Goal: Task Accomplishment & Management: Use online tool/utility

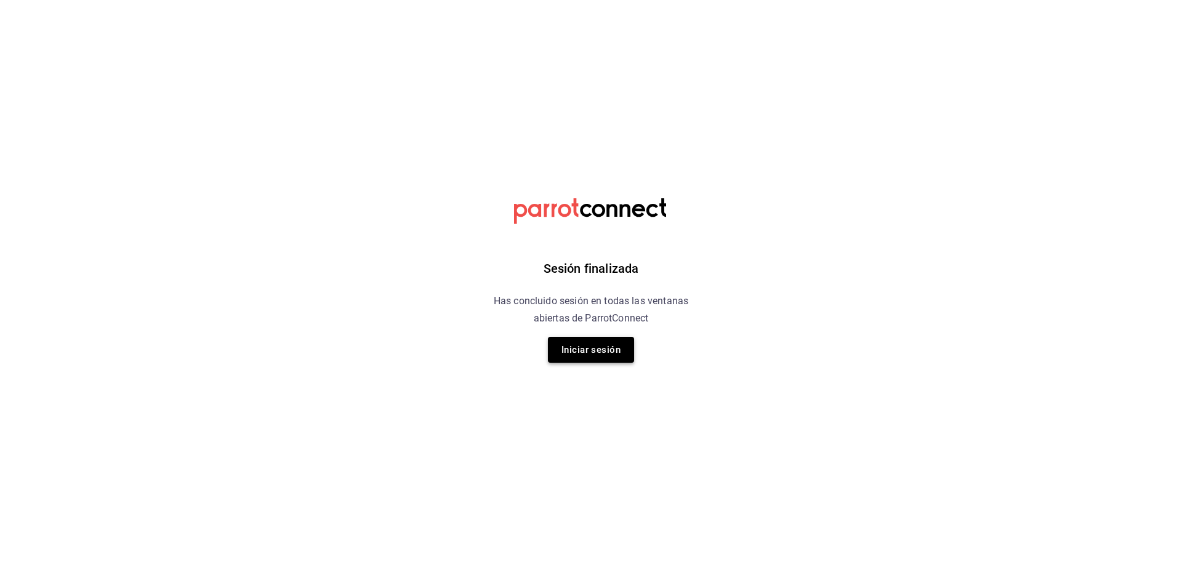
click at [566, 354] on button "Iniciar sesión" at bounding box center [591, 350] width 86 height 26
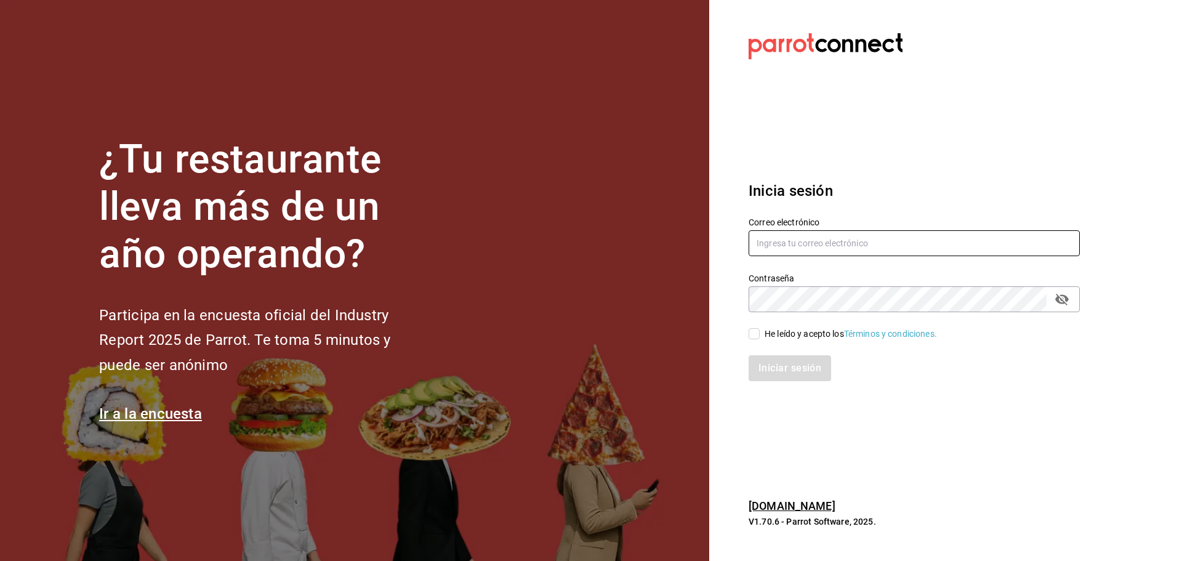
type input "[EMAIL_ADDRESS][DOMAIN_NAME]"
click at [753, 336] on input "He leído y acepto los Términos y condiciones." at bounding box center [753, 333] width 11 height 11
checkbox input "true"
click at [766, 375] on button "Iniciar sesión" at bounding box center [790, 368] width 84 height 26
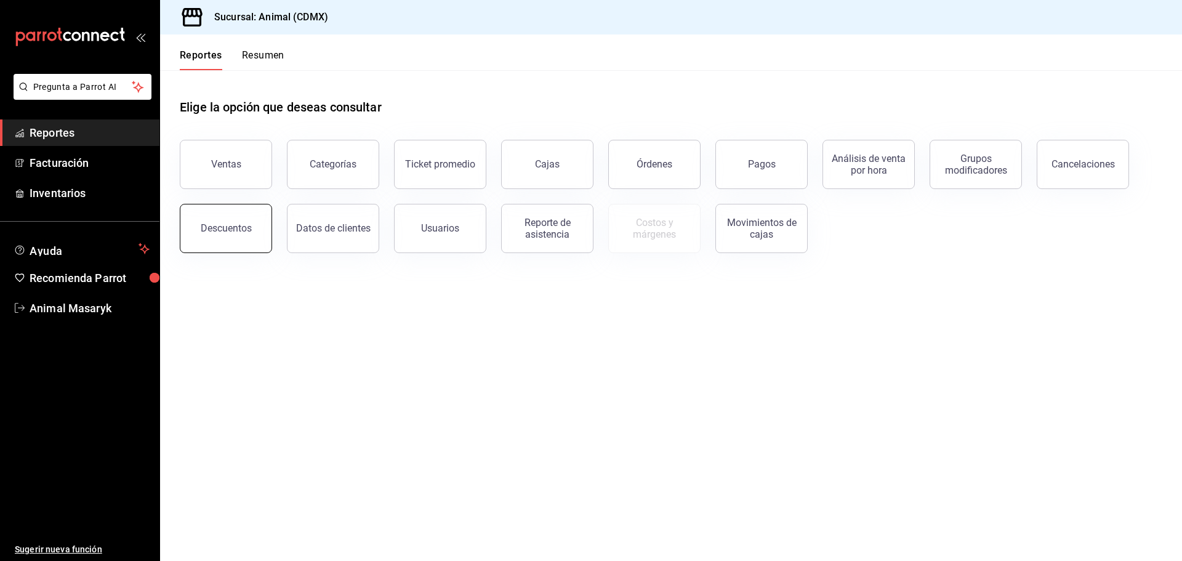
click at [217, 221] on button "Descuentos" at bounding box center [226, 228] width 92 height 49
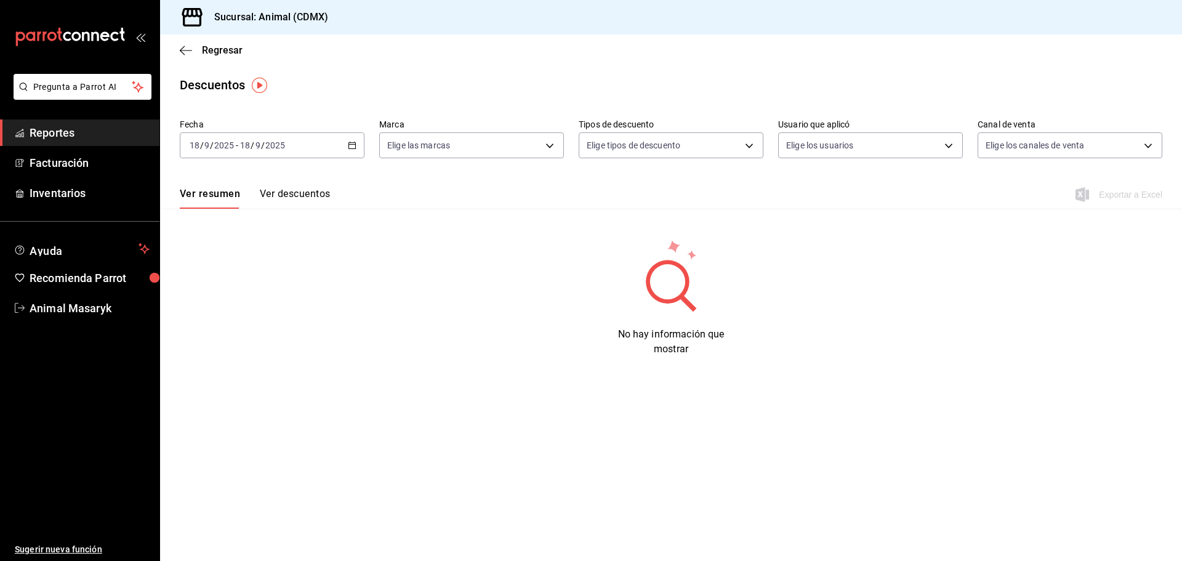
click at [343, 147] on div "[DATE] [DATE] - [DATE] [DATE]" at bounding box center [272, 145] width 185 height 26
click at [246, 319] on span "Rango de fechas" at bounding box center [237, 320] width 95 height 13
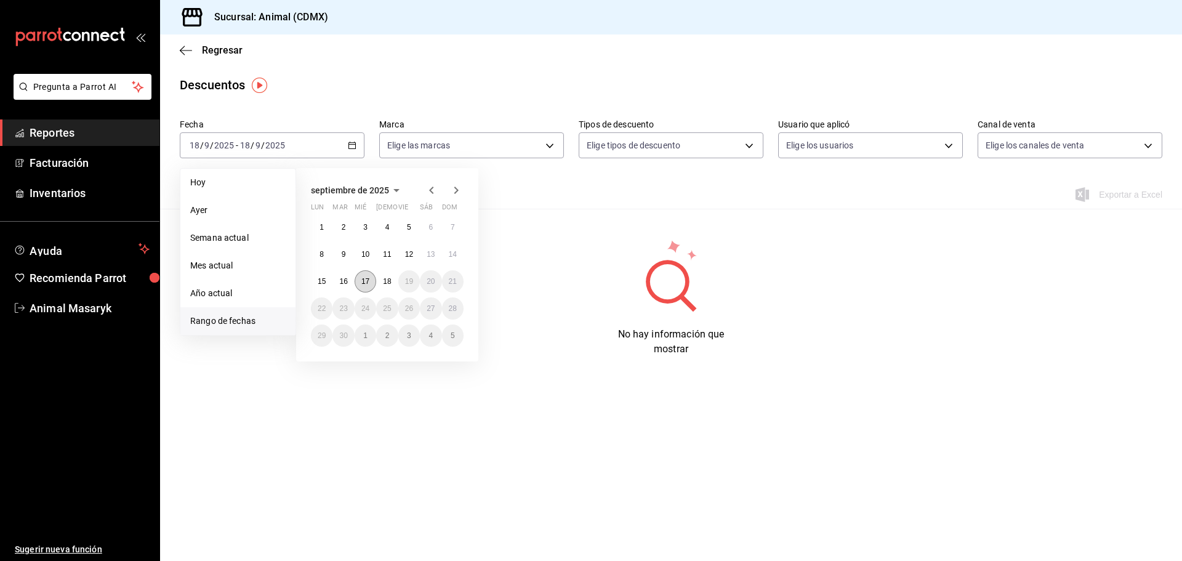
click at [370, 279] on button "17" at bounding box center [365, 281] width 22 height 22
click at [386, 280] on abbr "18" at bounding box center [387, 281] width 8 height 9
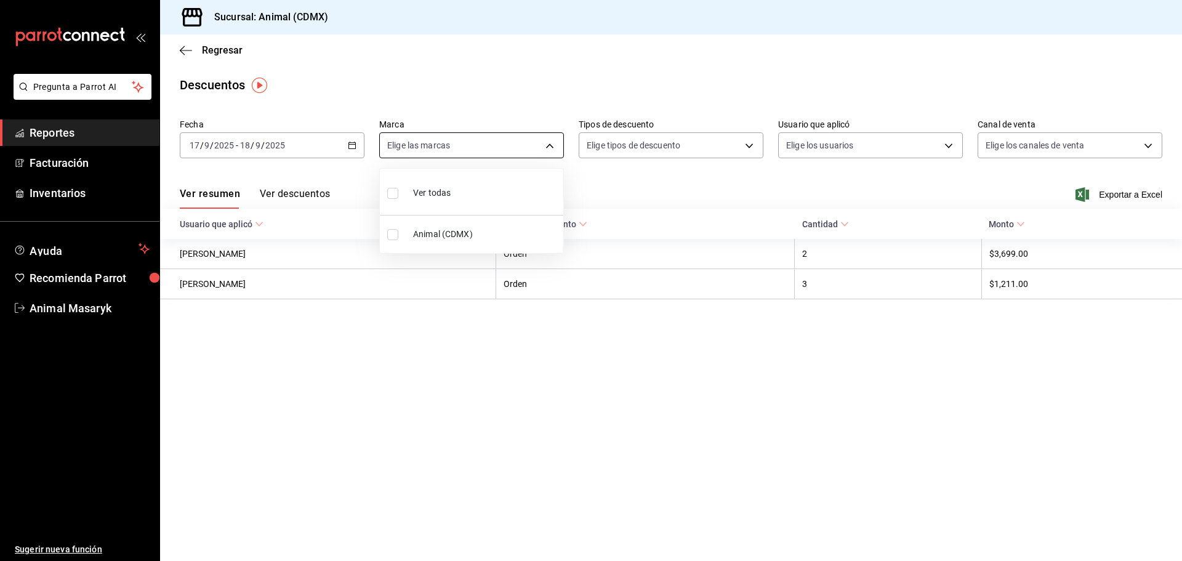
click at [477, 151] on body "Pregunta a Parrot AI Reportes Facturación Inventarios Ayuda Recomienda Parrot A…" at bounding box center [591, 280] width 1182 height 561
click at [452, 196] on li "Ver todas" at bounding box center [471, 192] width 183 height 36
type input "cb0f6aec-1481-4e37-861c-bab9b3a65b14"
checkbox input "true"
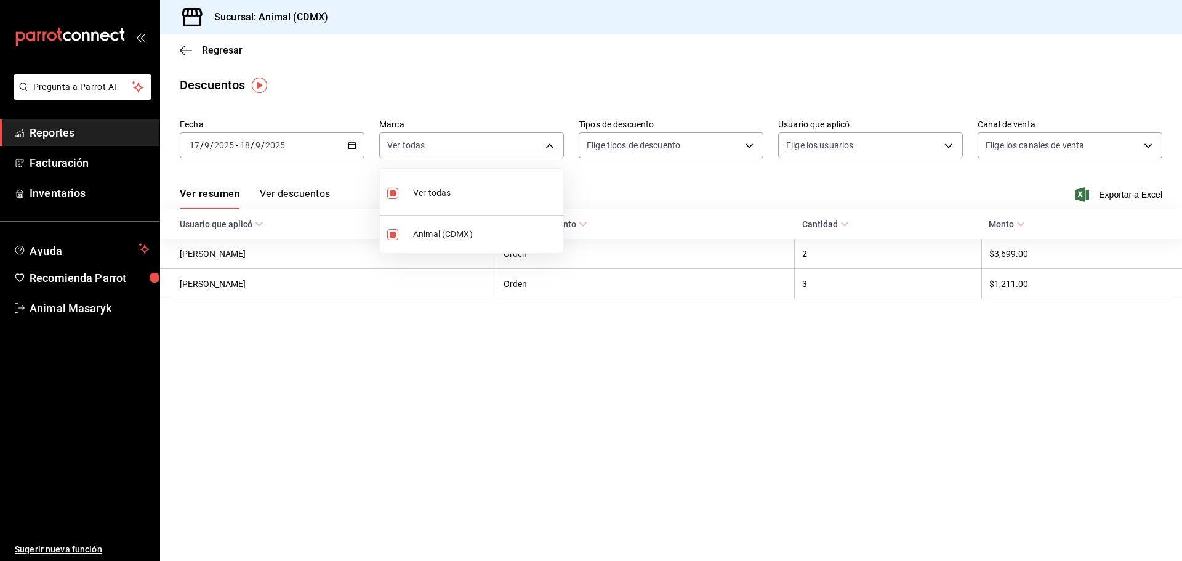
click at [639, 206] on div at bounding box center [591, 280] width 1182 height 561
click at [733, 147] on body "Pregunta a Parrot AI Reportes Facturación Inventarios Ayuda Recomienda Parrot A…" at bounding box center [591, 280] width 1182 height 561
click at [615, 182] on span "Orden" at bounding box center [681, 186] width 143 height 13
type input "ORDER"
checkbox input "true"
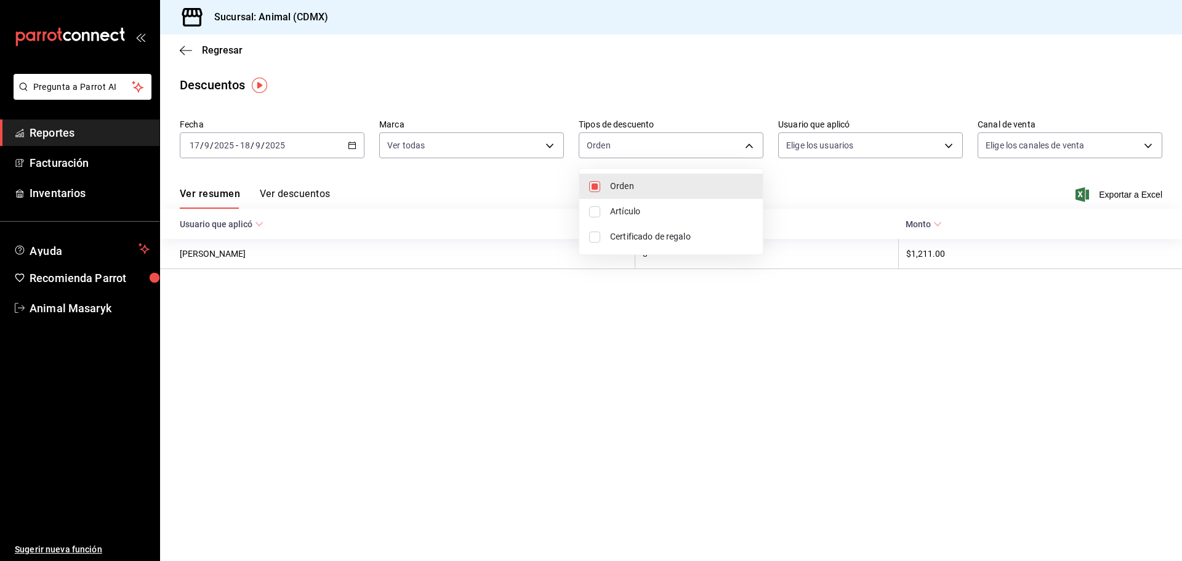
click at [608, 210] on li "Artículo" at bounding box center [670, 211] width 183 height 25
type input "ORDER,ORDER_ITEM"
checkbox input "true"
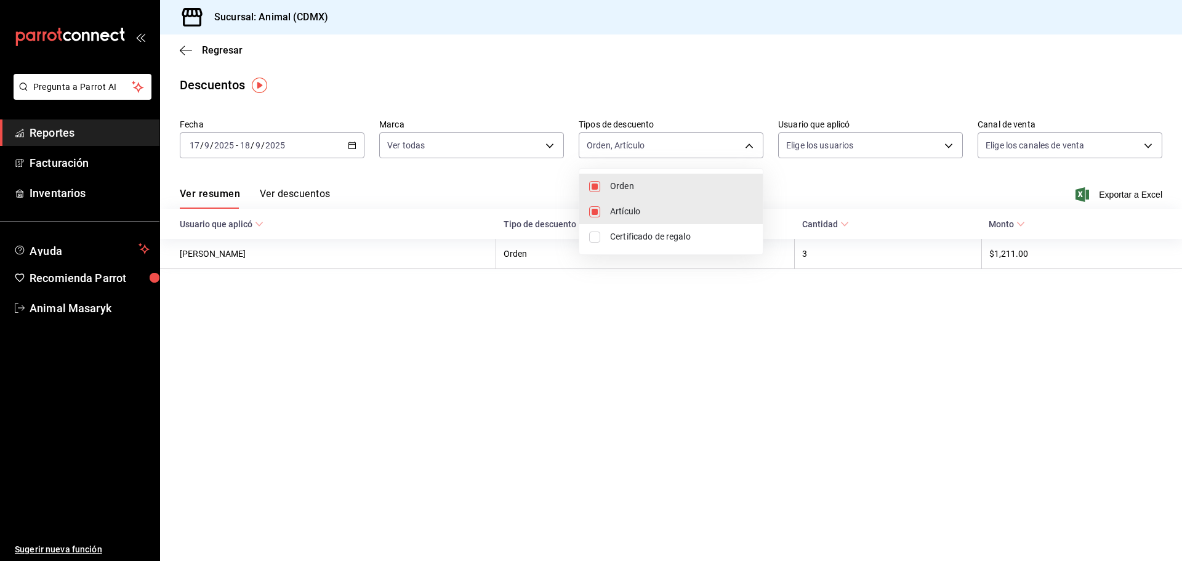
drag, startPoint x: 611, startPoint y: 230, endPoint x: 631, endPoint y: 231, distance: 20.3
click at [611, 231] on span "Certificado de regalo" at bounding box center [681, 236] width 143 height 13
type input "ORDER,ORDER_ITEM,CARD_REWARD"
checkbox input "true"
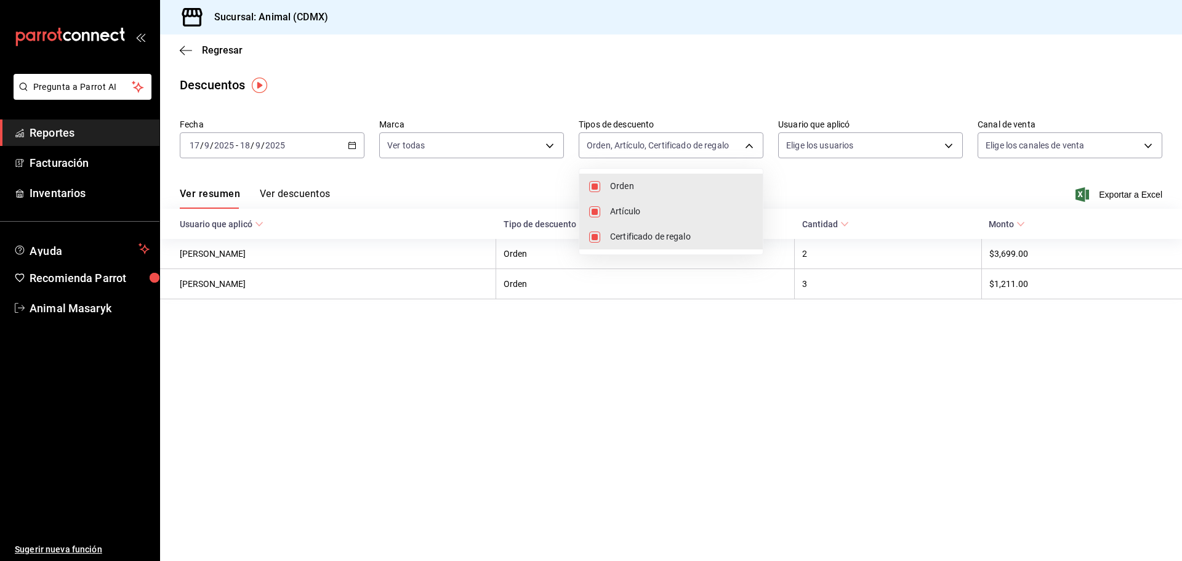
click at [831, 180] on div at bounding box center [591, 280] width 1182 height 561
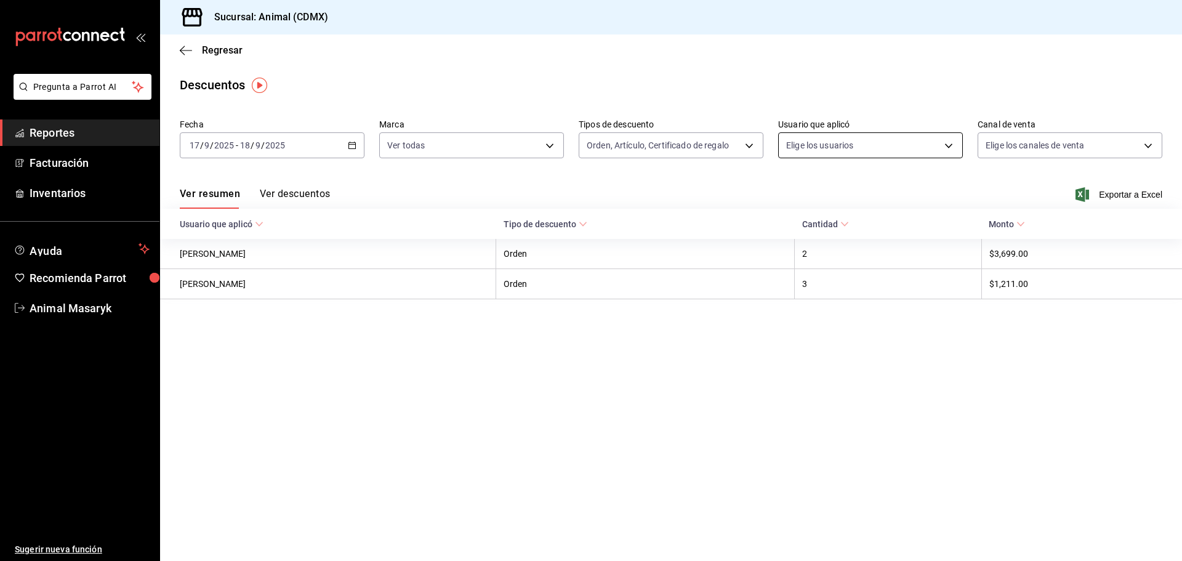
click at [873, 150] on body "Pregunta a Parrot AI Reportes Facturación Inventarios Ayuda Recomienda Parrot A…" at bounding box center [591, 280] width 1182 height 561
click at [858, 183] on li "Ver todos" at bounding box center [885, 181] width 212 height 20
click at [1035, 145] on div at bounding box center [591, 280] width 1182 height 561
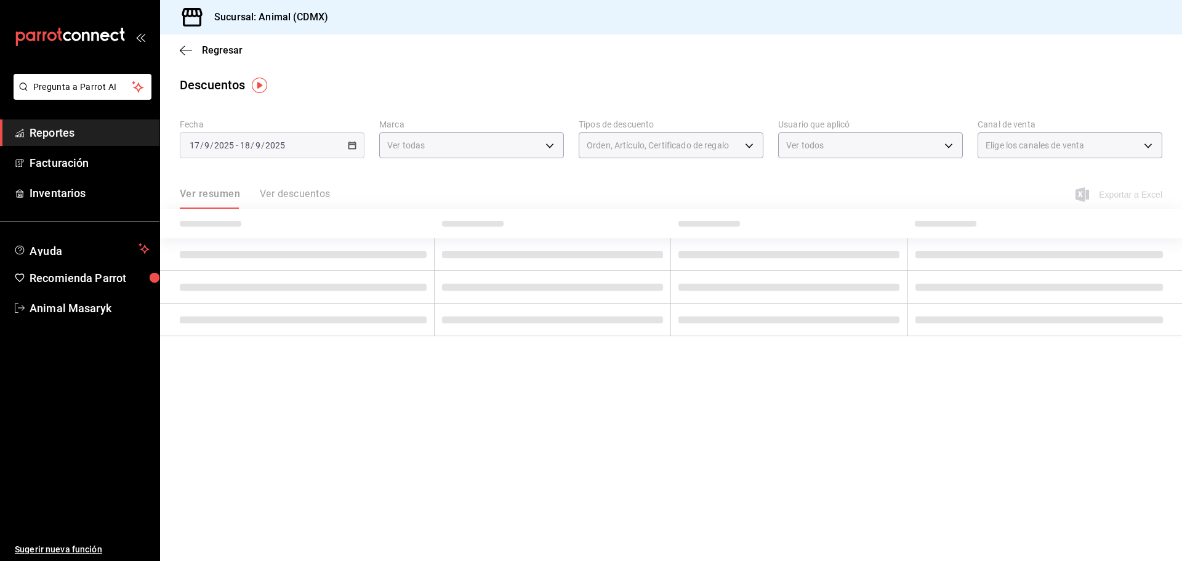
type input "a69d5b19-eab7-4f88-875a-86a352573cd9,4c30b40a-4939-4da7-ad84-267794e63471,8dbd2…"
checkbox input "true"
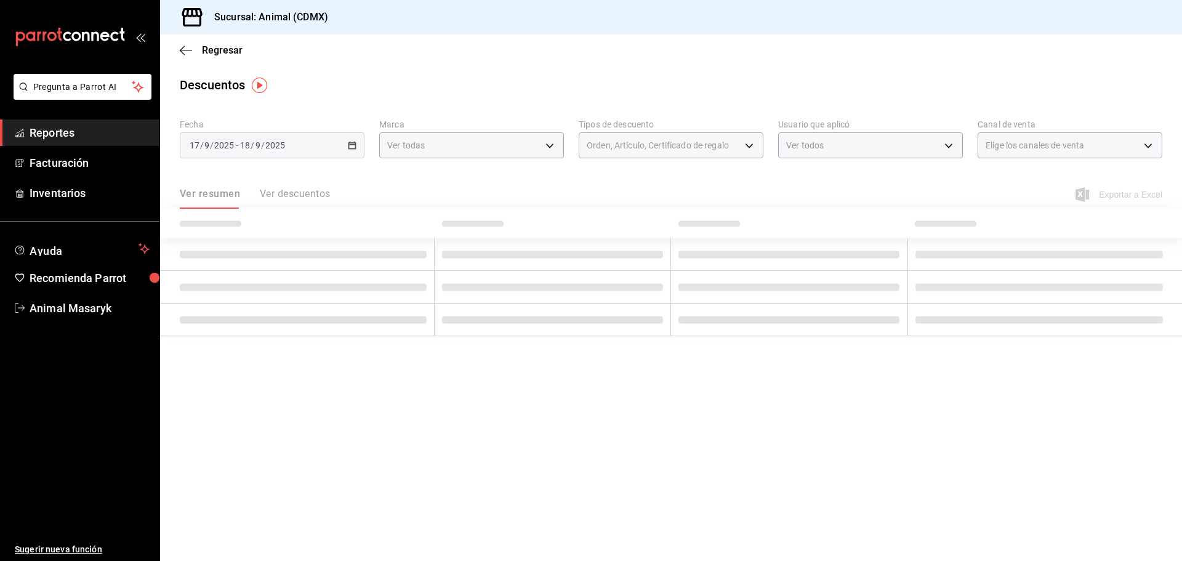
checkbox input "true"
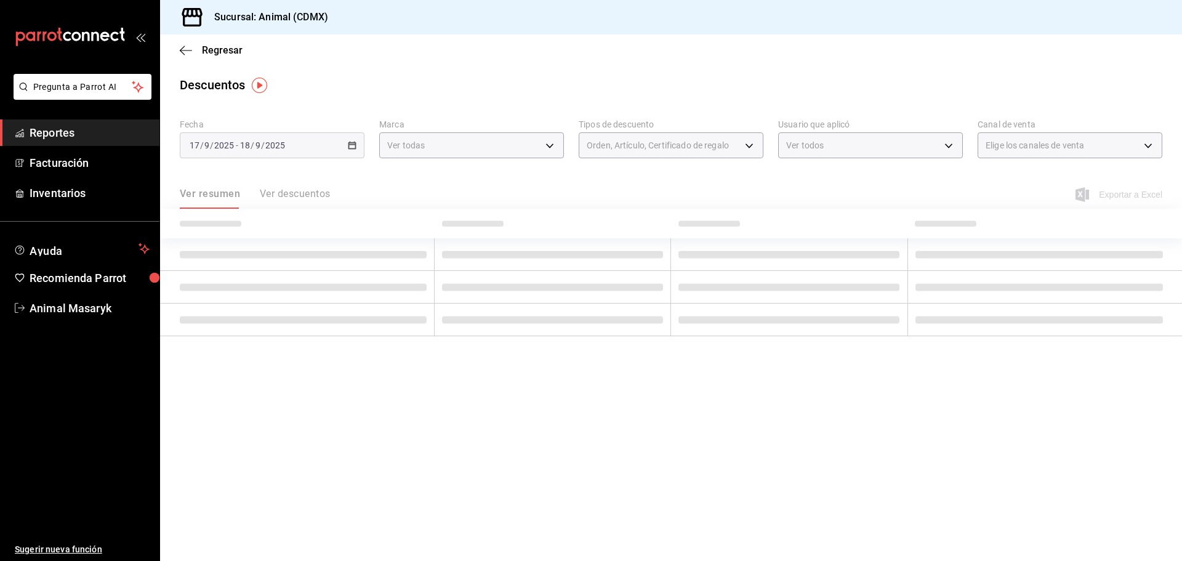
checkbox input "true"
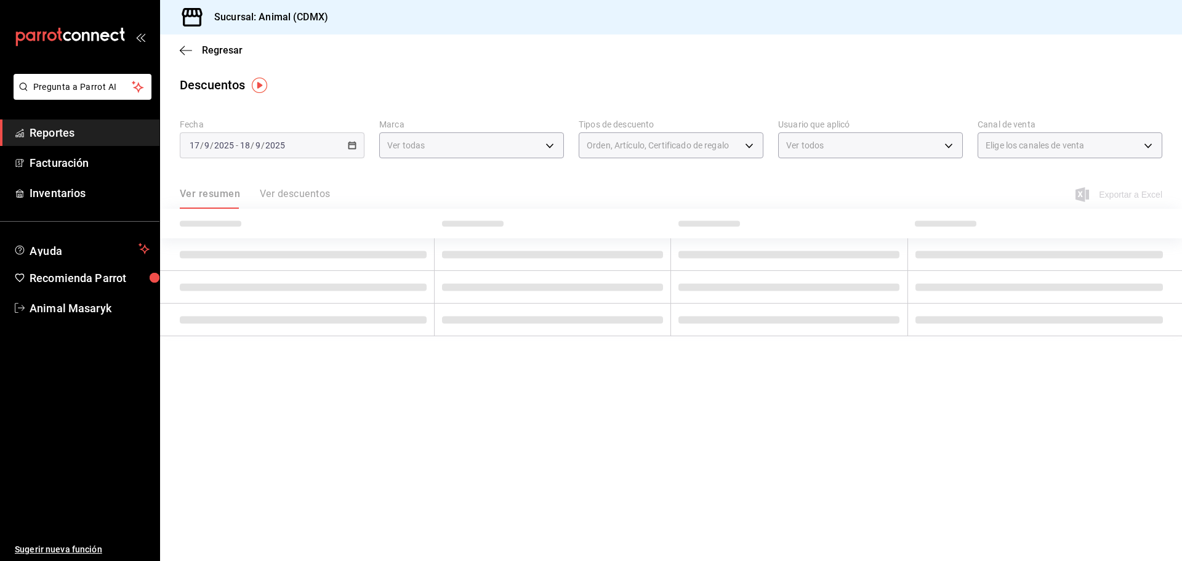
checkbox input "true"
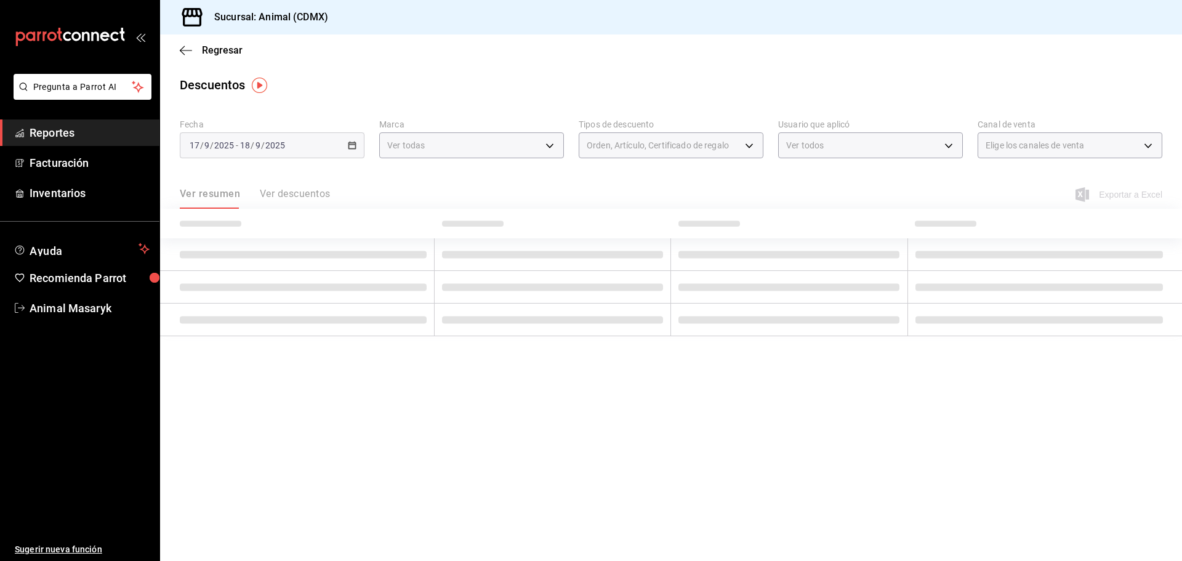
checkbox input "true"
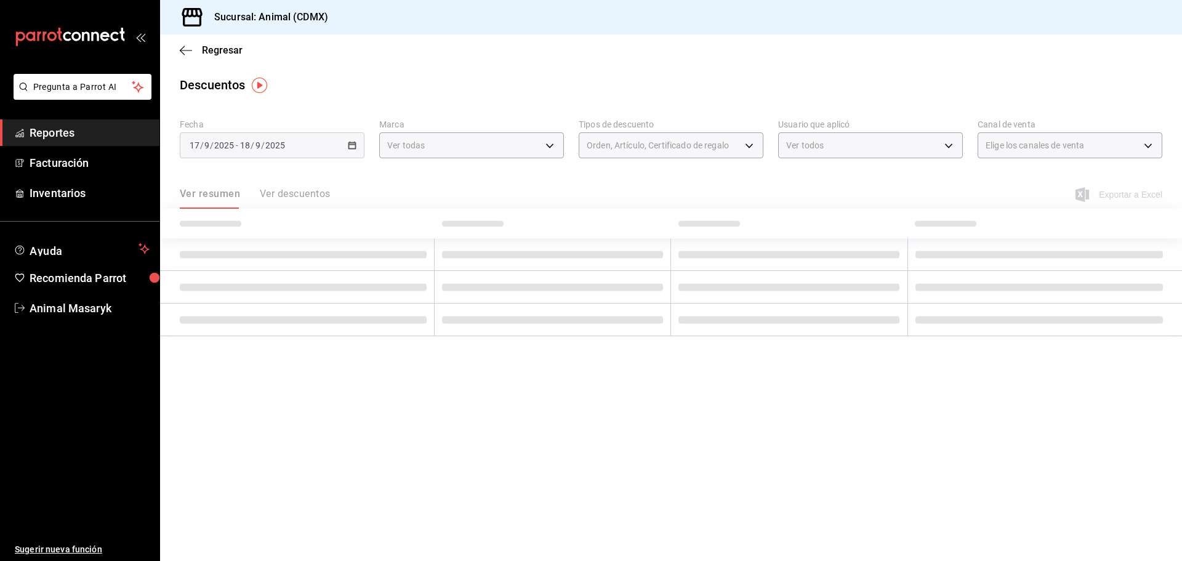
checkbox input "true"
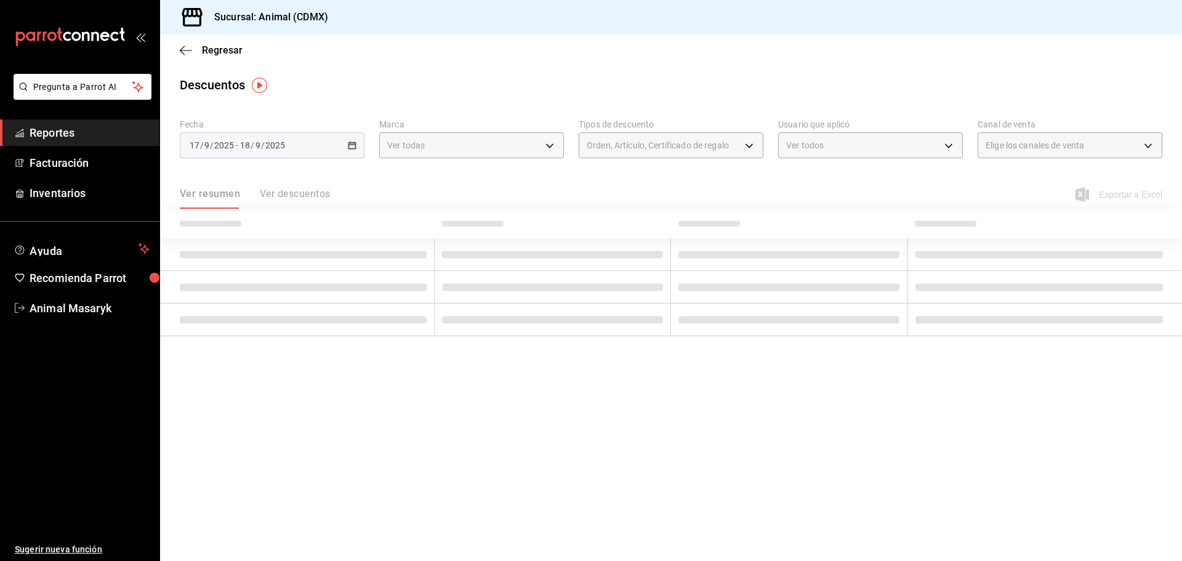
checkbox input "true"
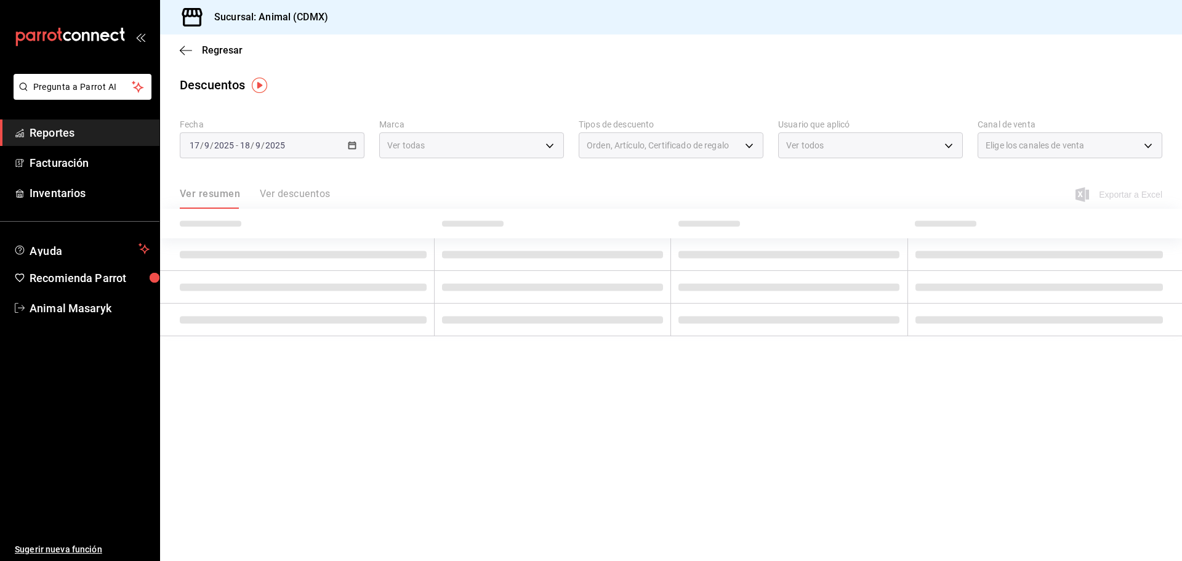
checkbox input "true"
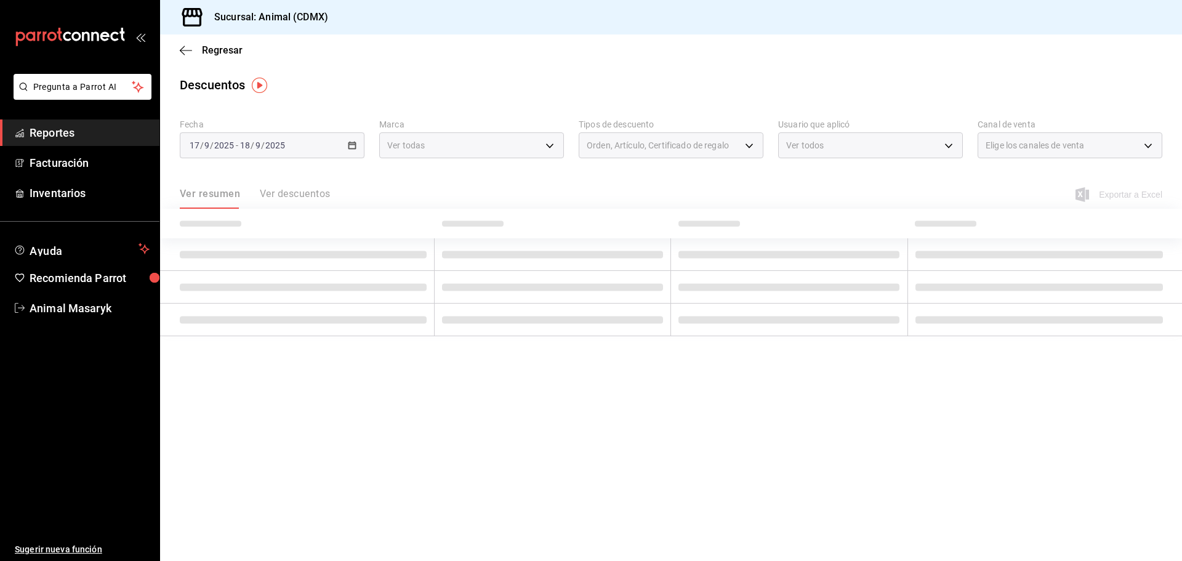
checkbox input "true"
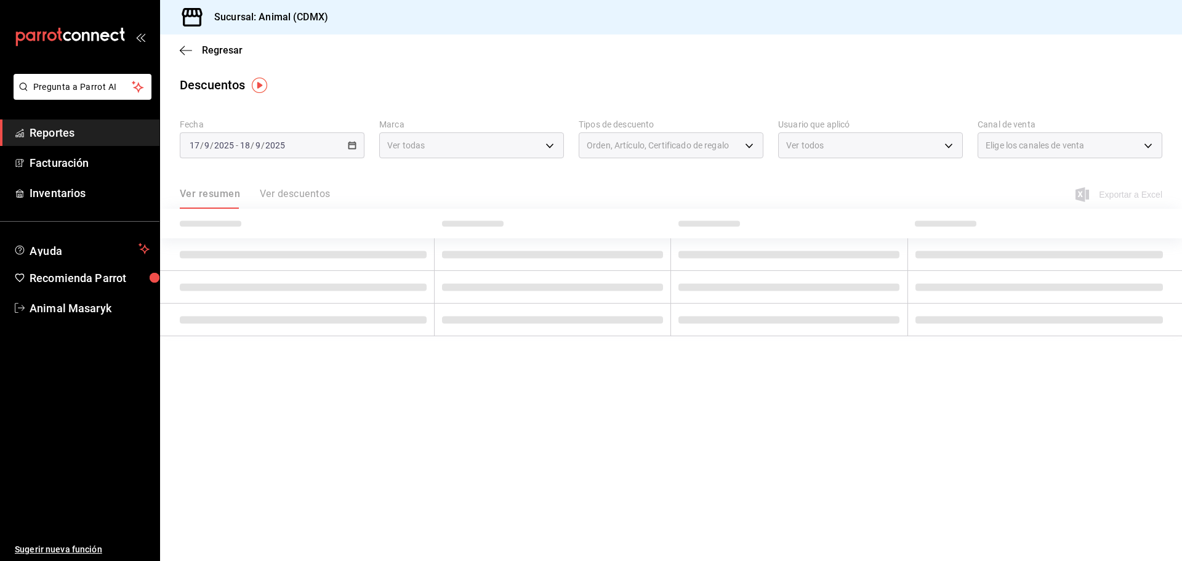
checkbox input "true"
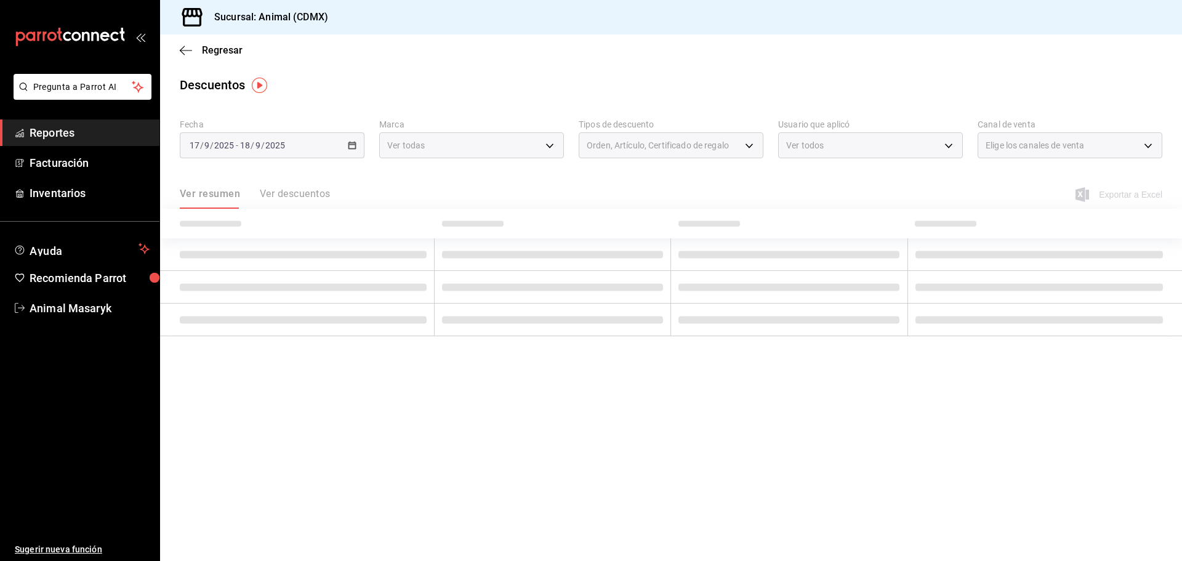
checkbox input "true"
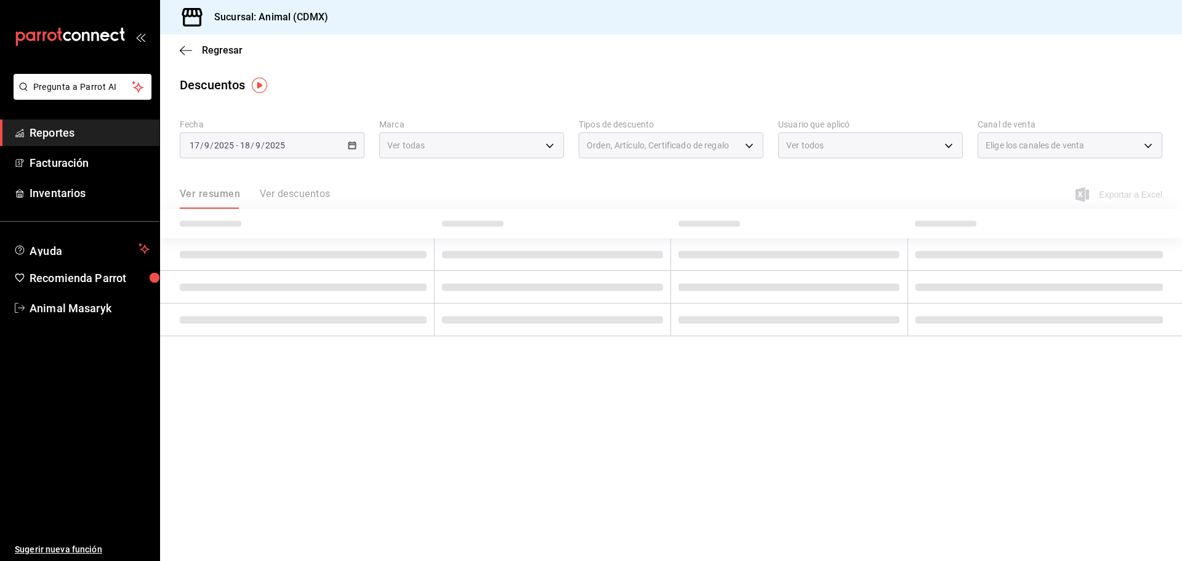
checkbox input "true"
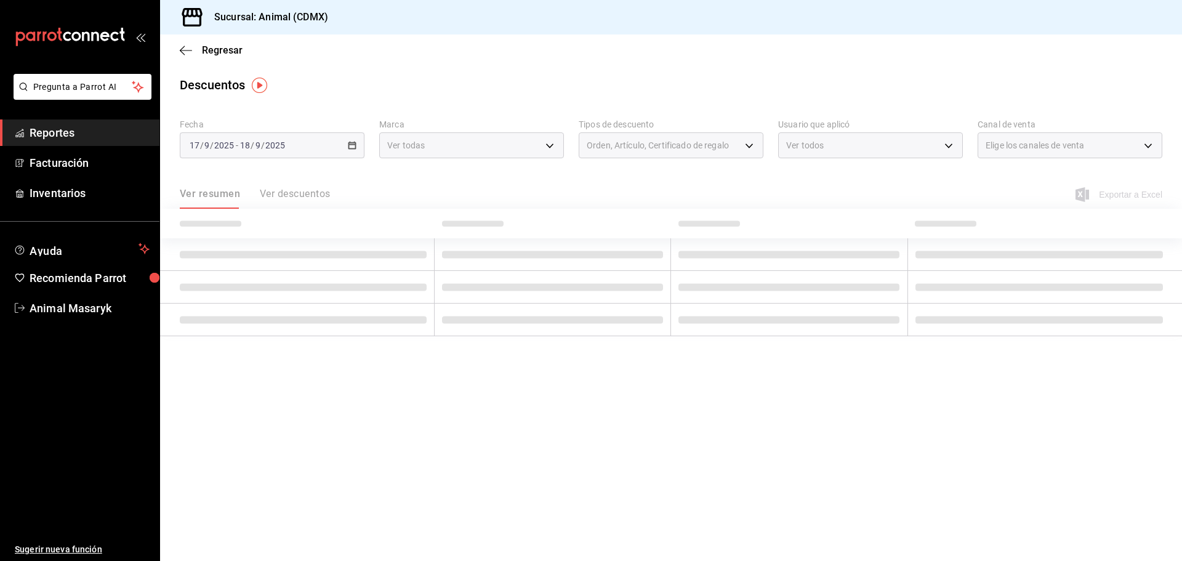
checkbox input "true"
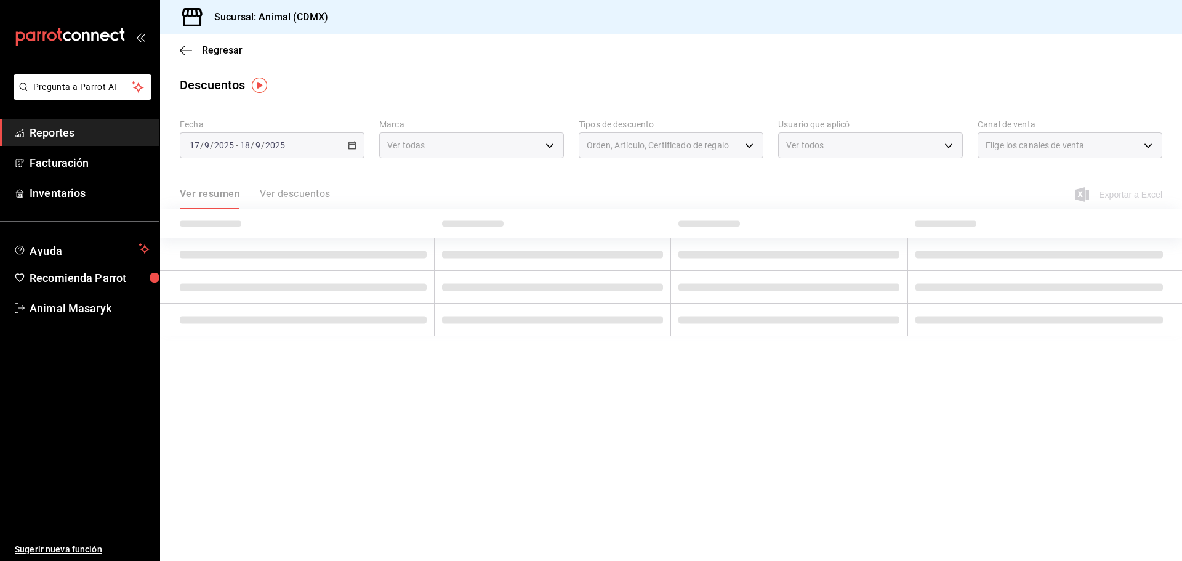
checkbox input "true"
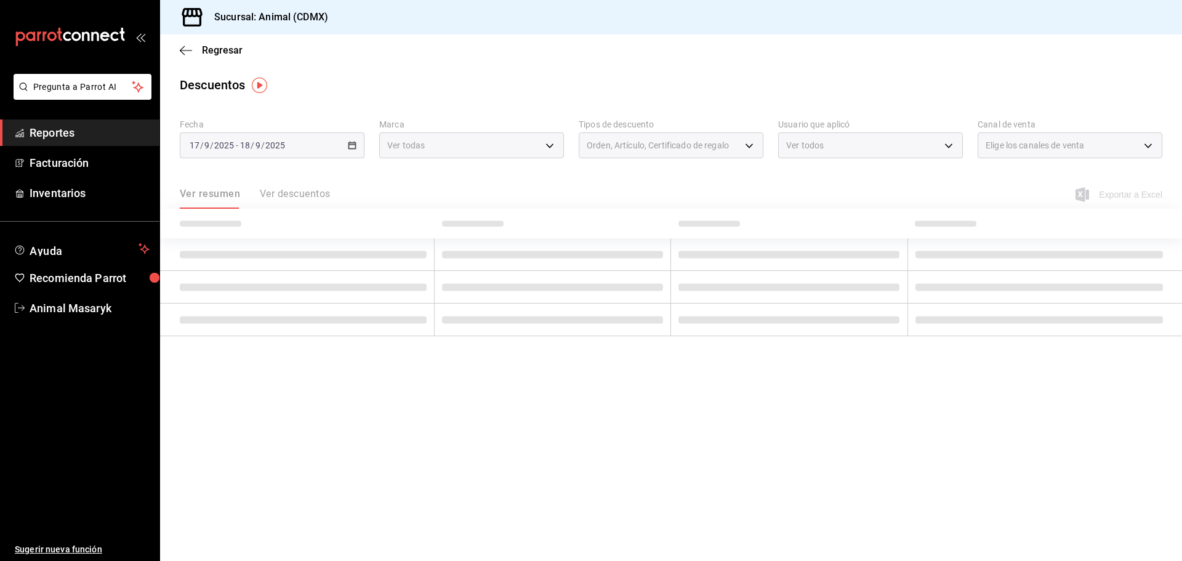
checkbox input "true"
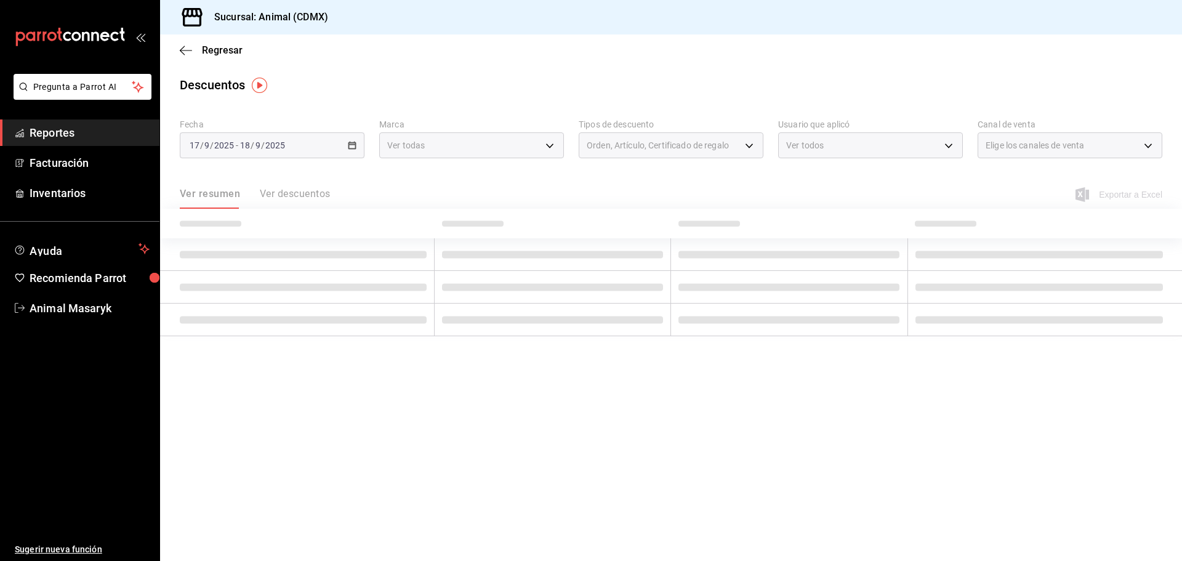
checkbox input "true"
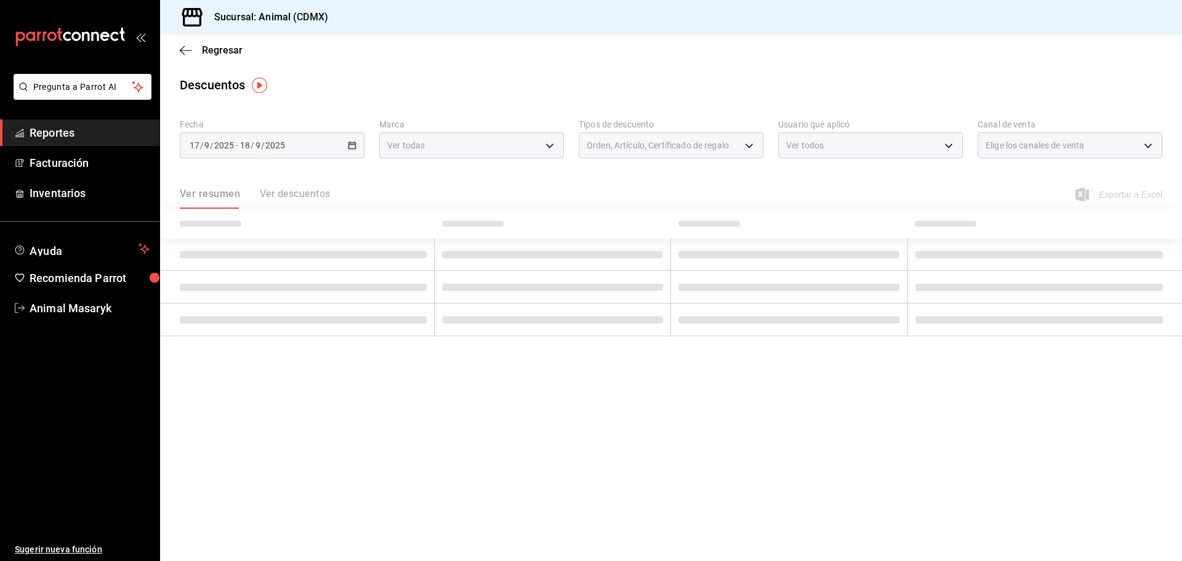
checkbox input "true"
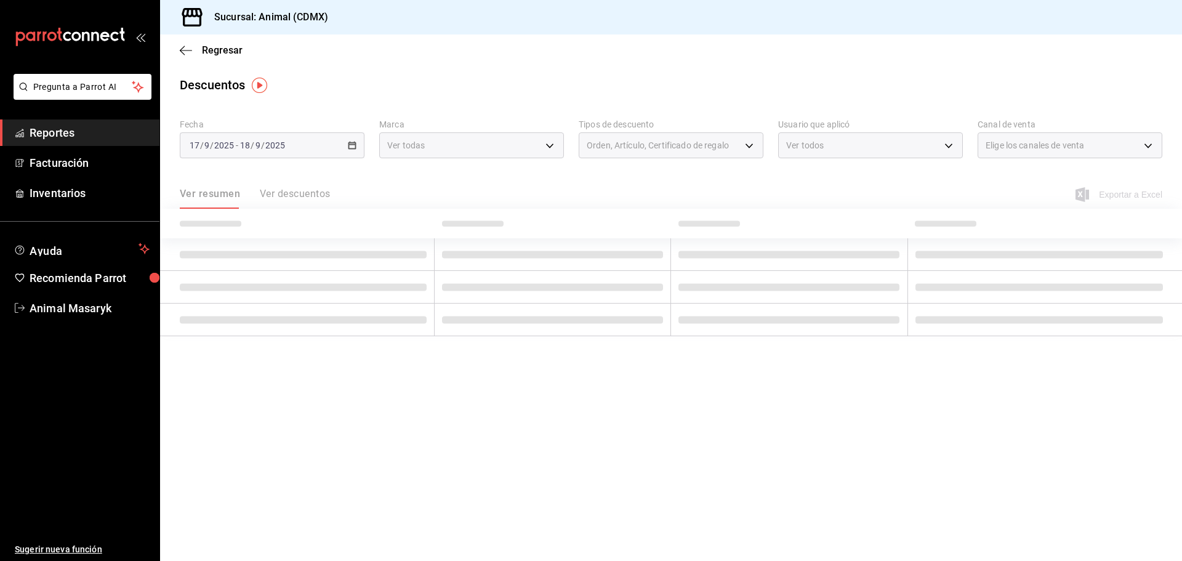
checkbox input "true"
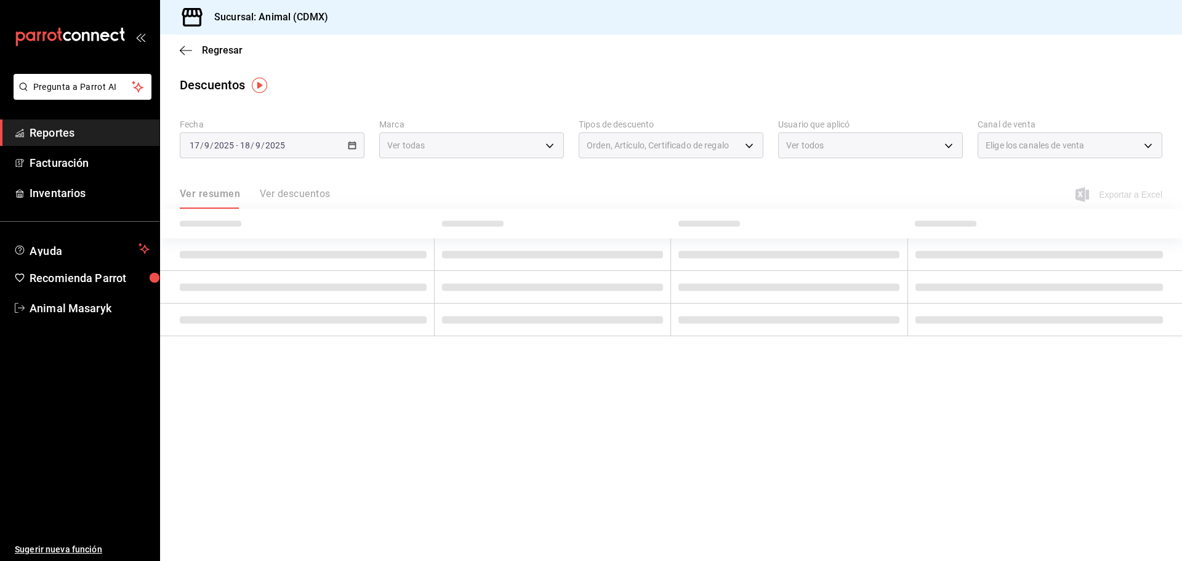
checkbox input "true"
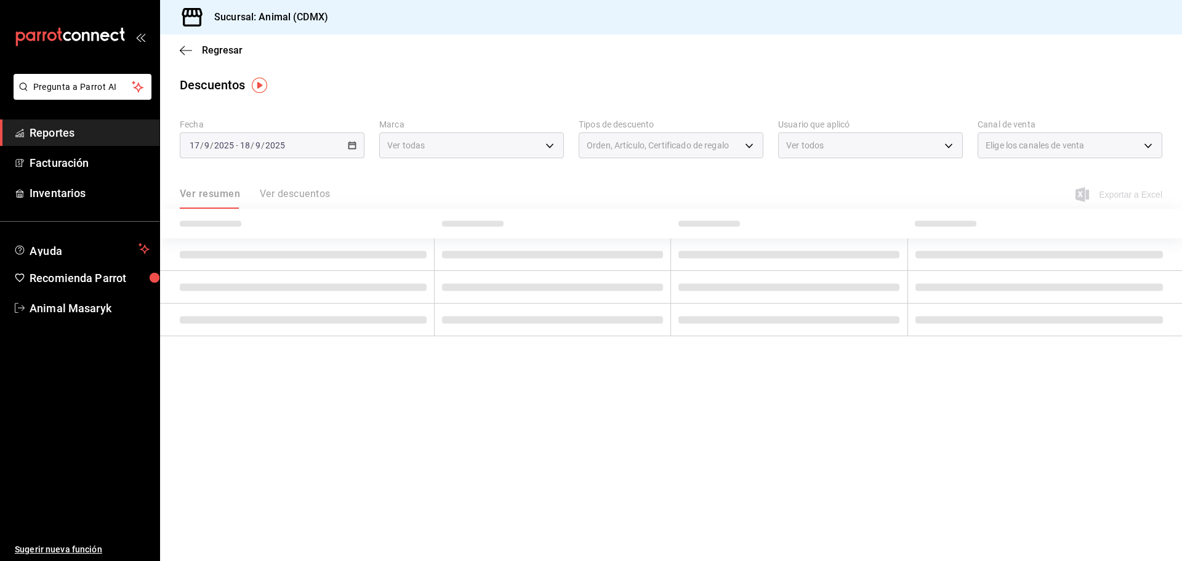
checkbox input "true"
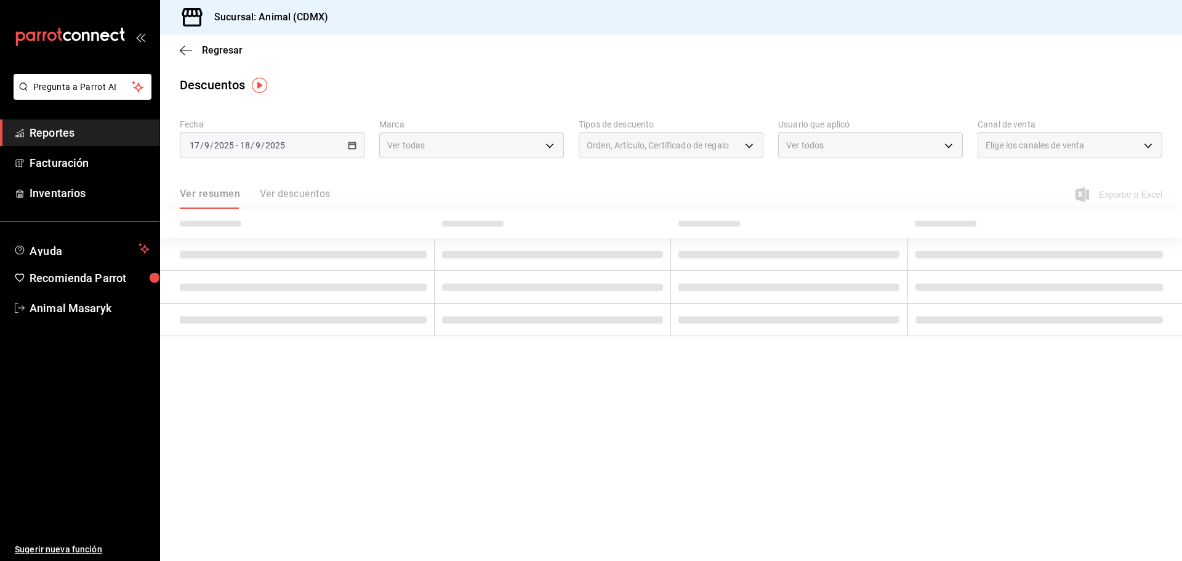
checkbox input "true"
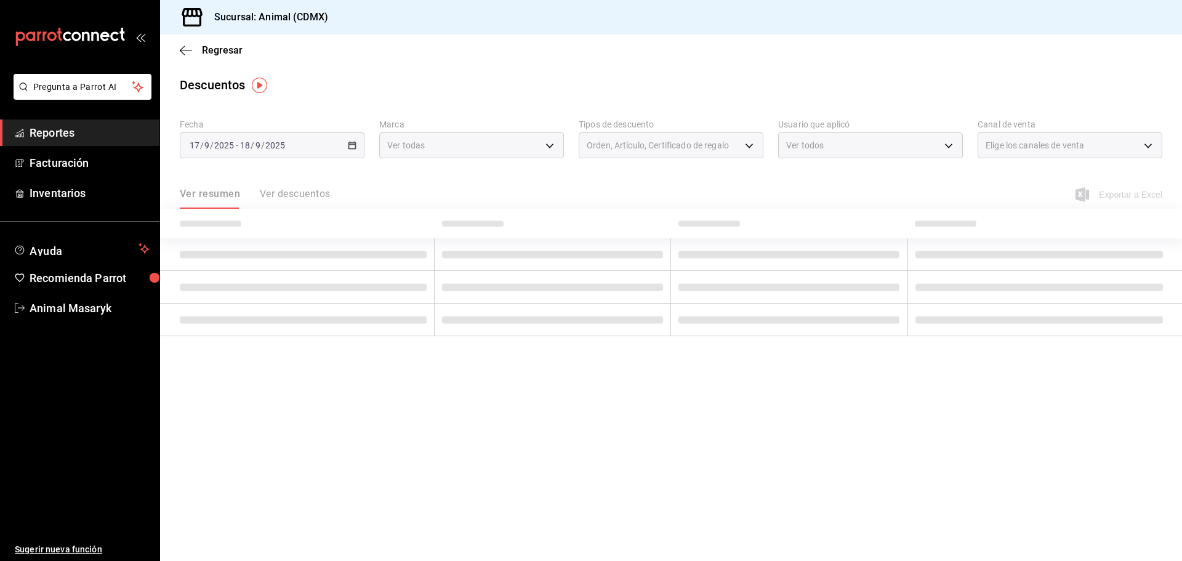
checkbox input "true"
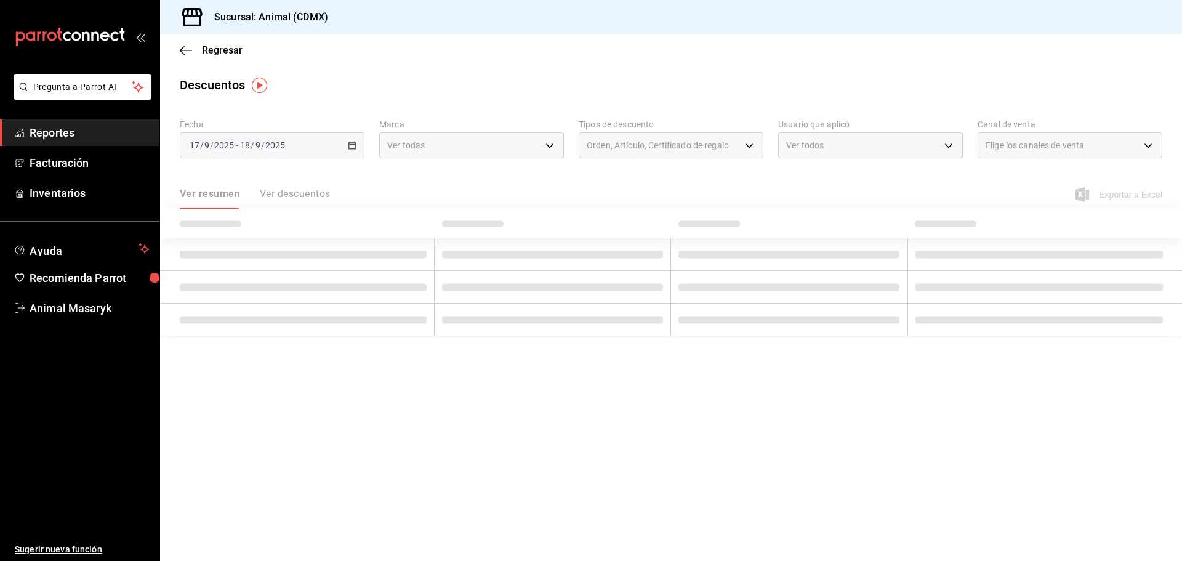
checkbox input "true"
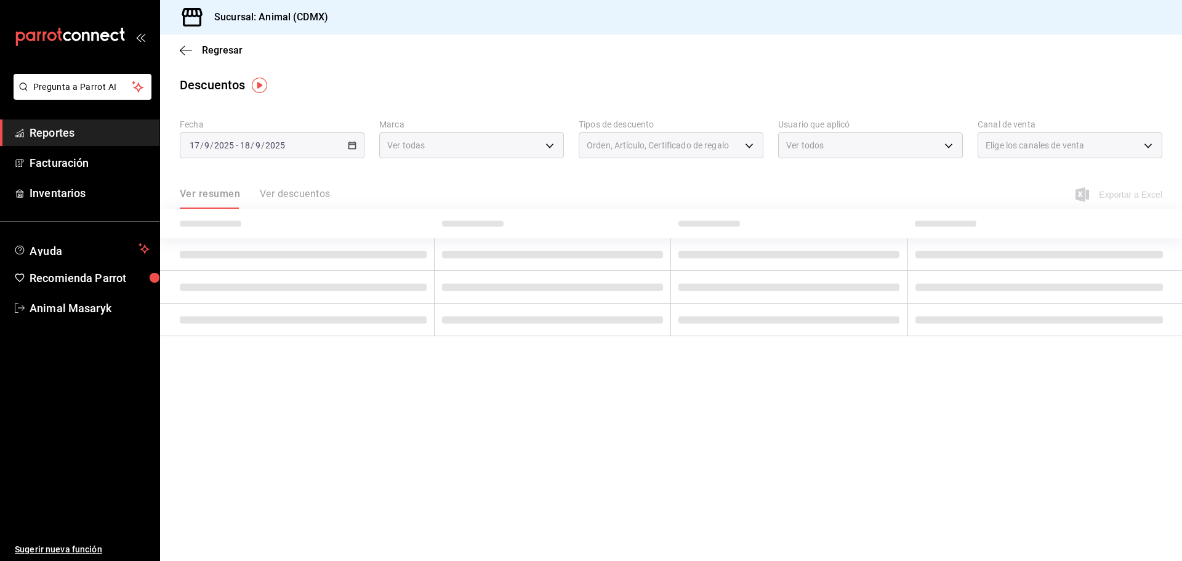
checkbox input "true"
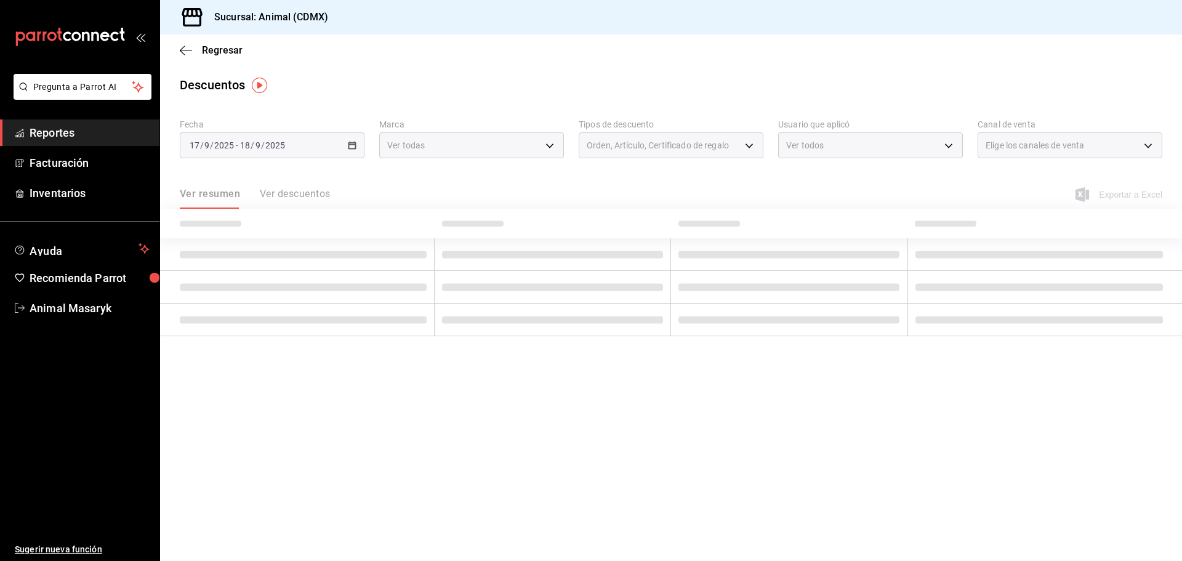
checkbox input "true"
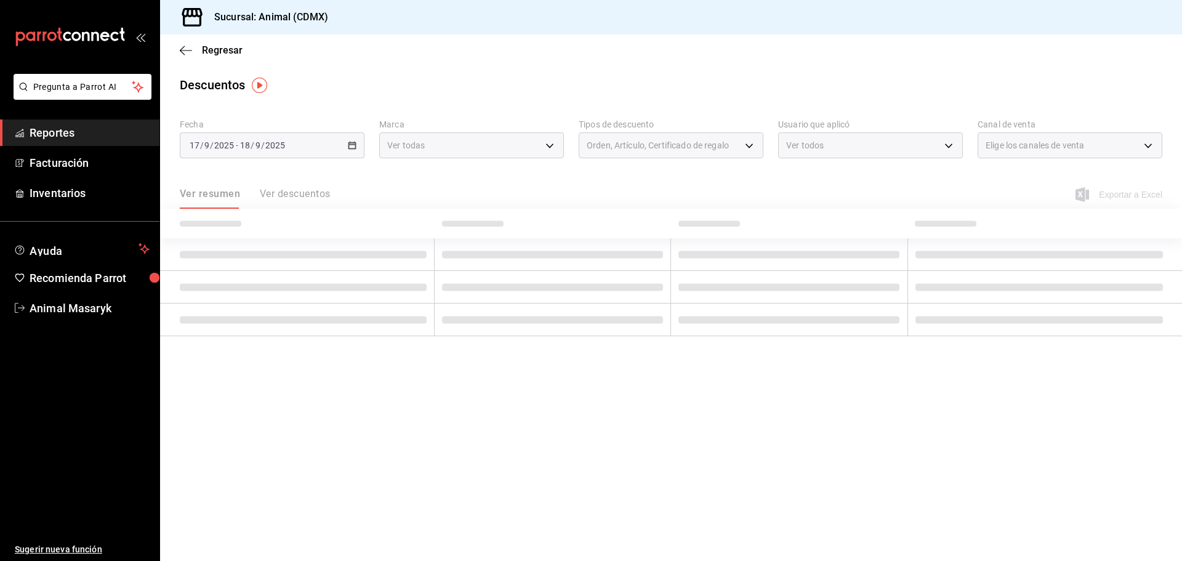
checkbox input "true"
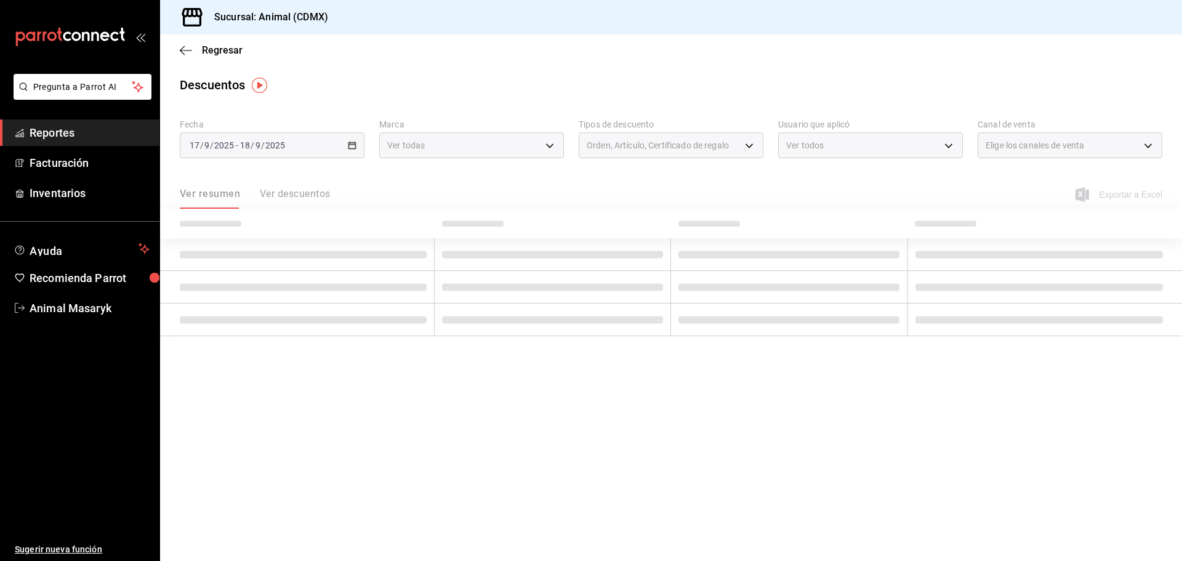
checkbox input "true"
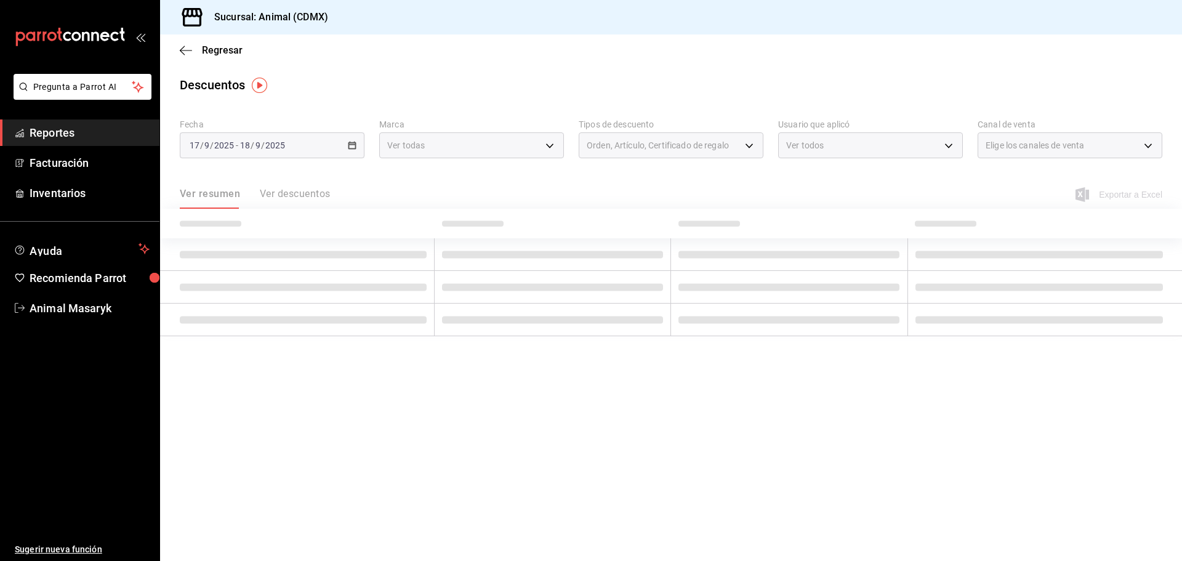
checkbox input "true"
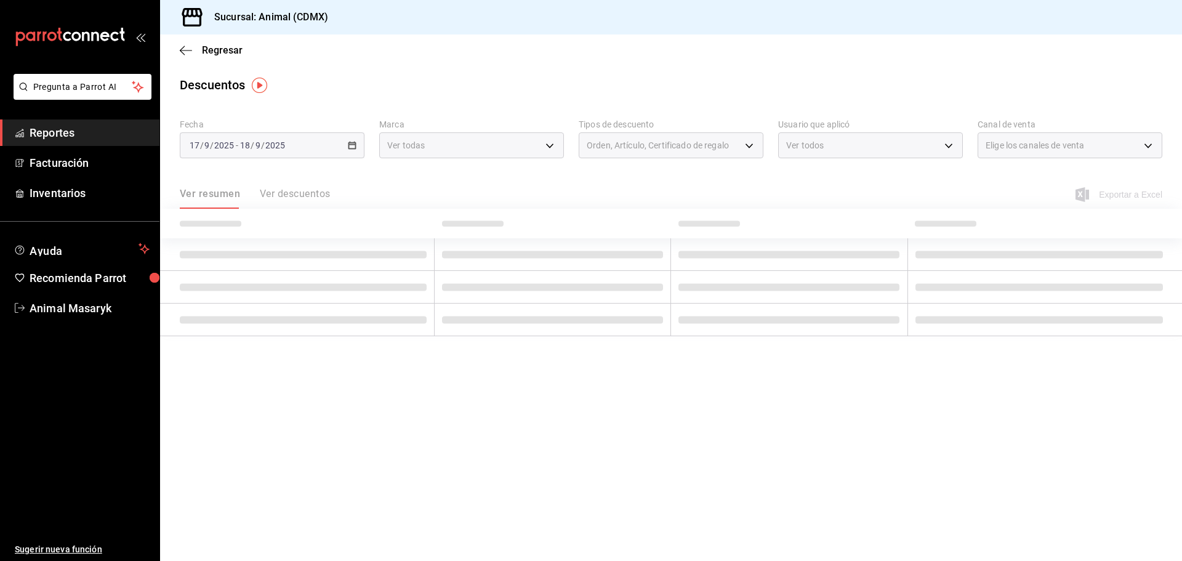
checkbox input "true"
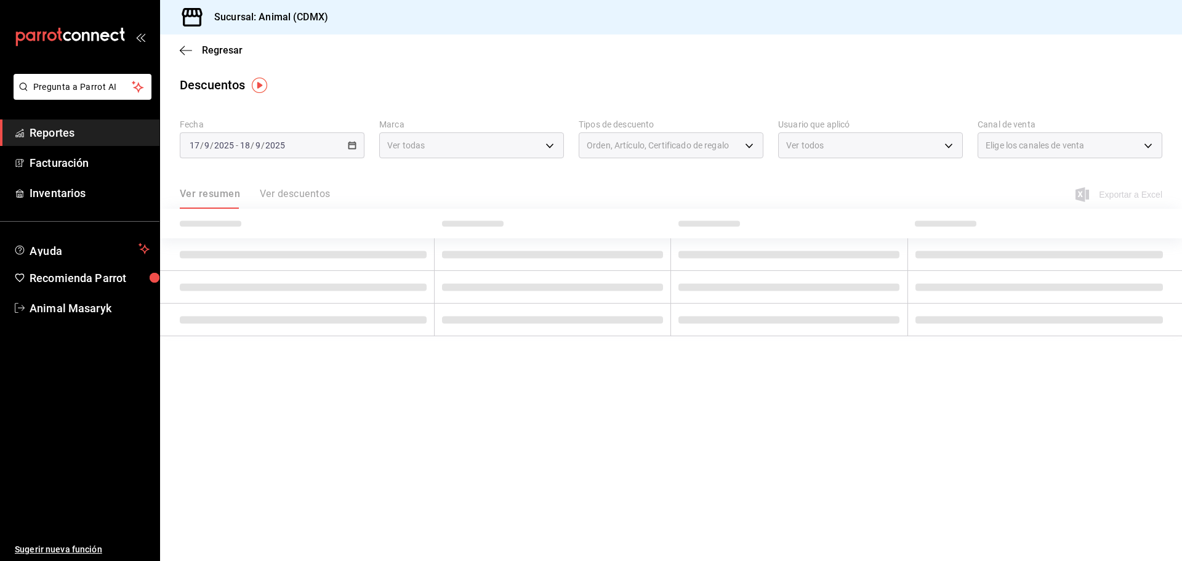
checkbox input "true"
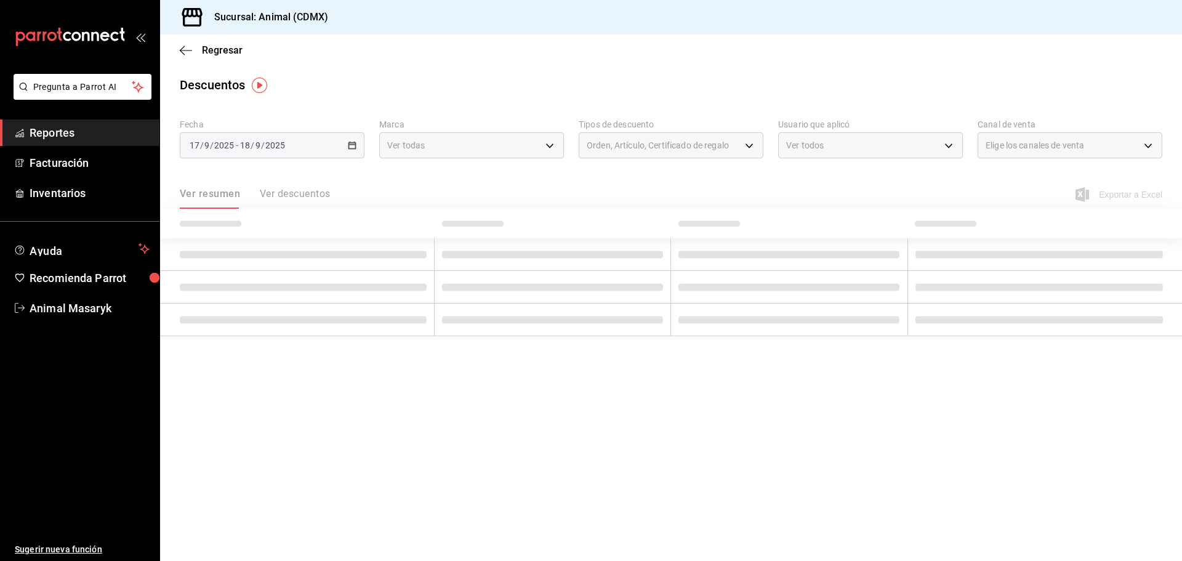
checkbox input "true"
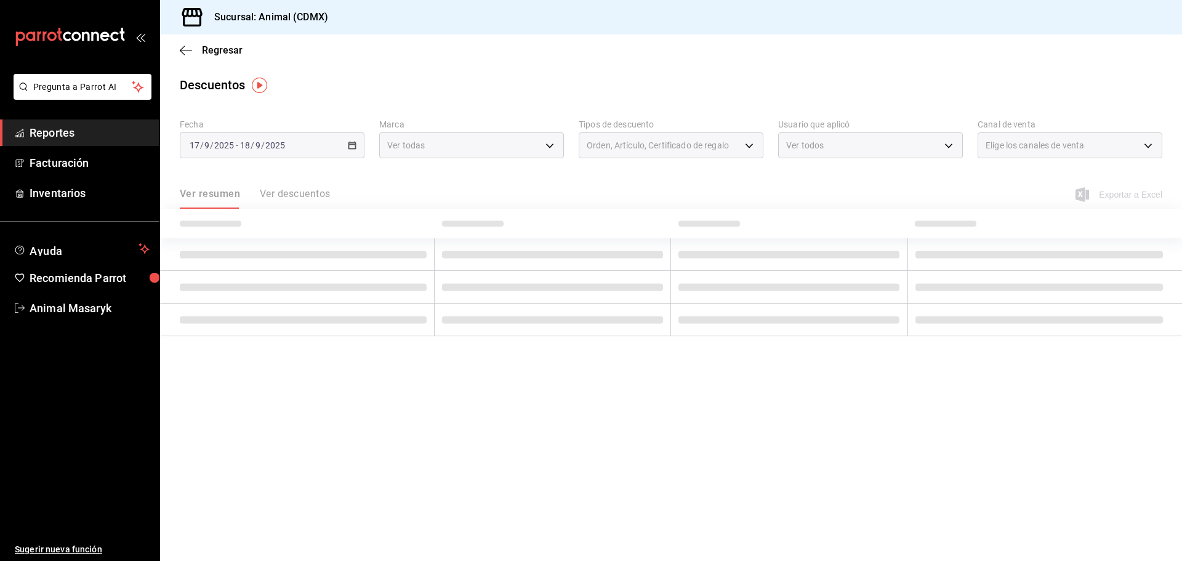
checkbox input "true"
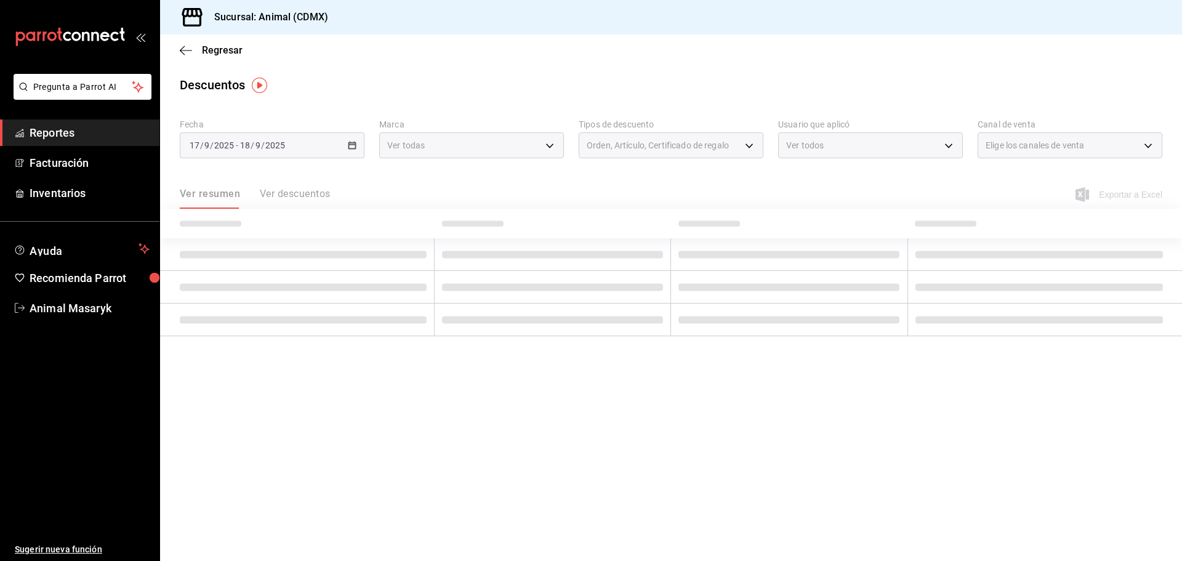
checkbox input "true"
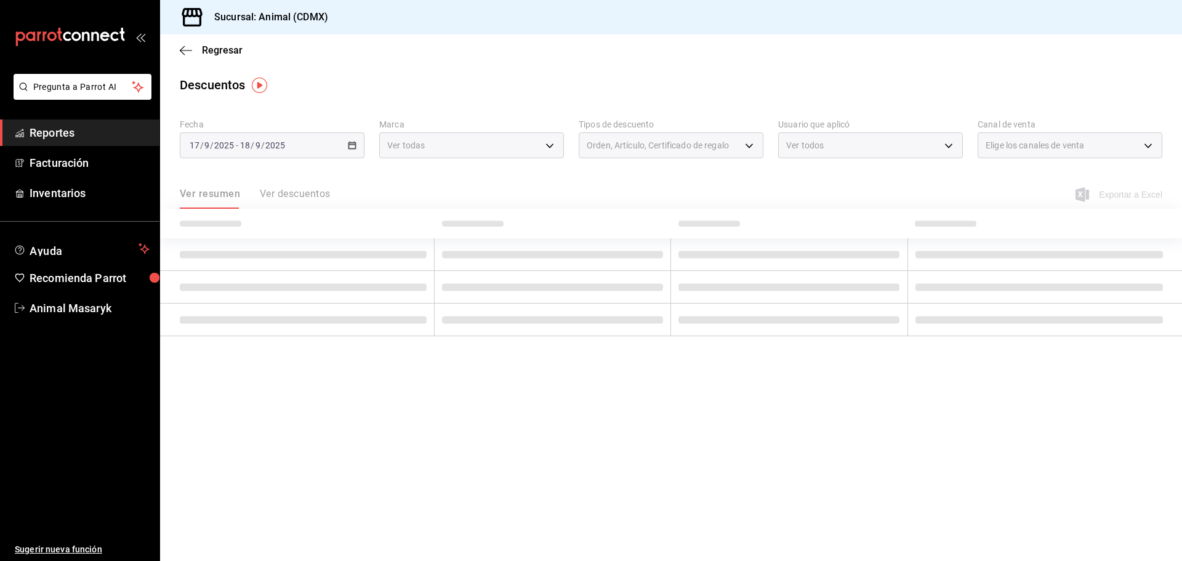
checkbox input "true"
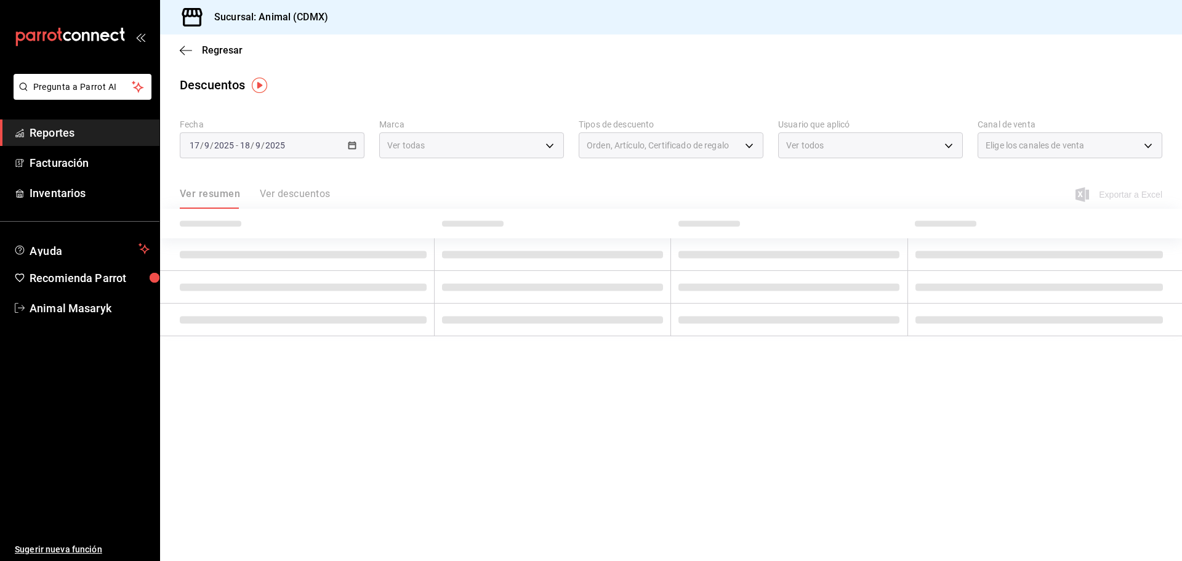
checkbox input "true"
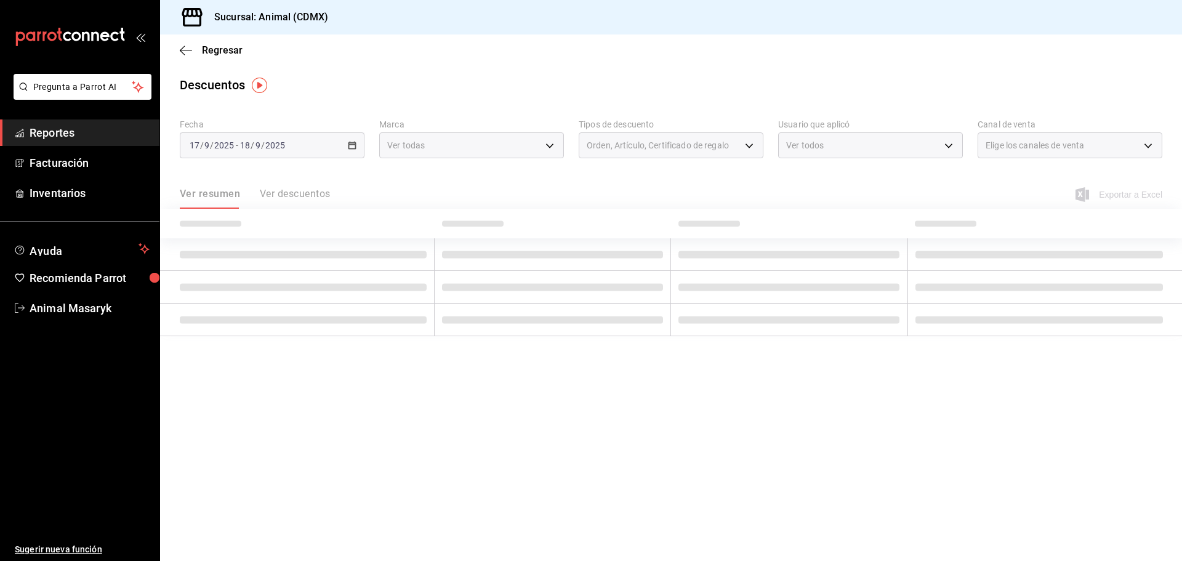
checkbox input "true"
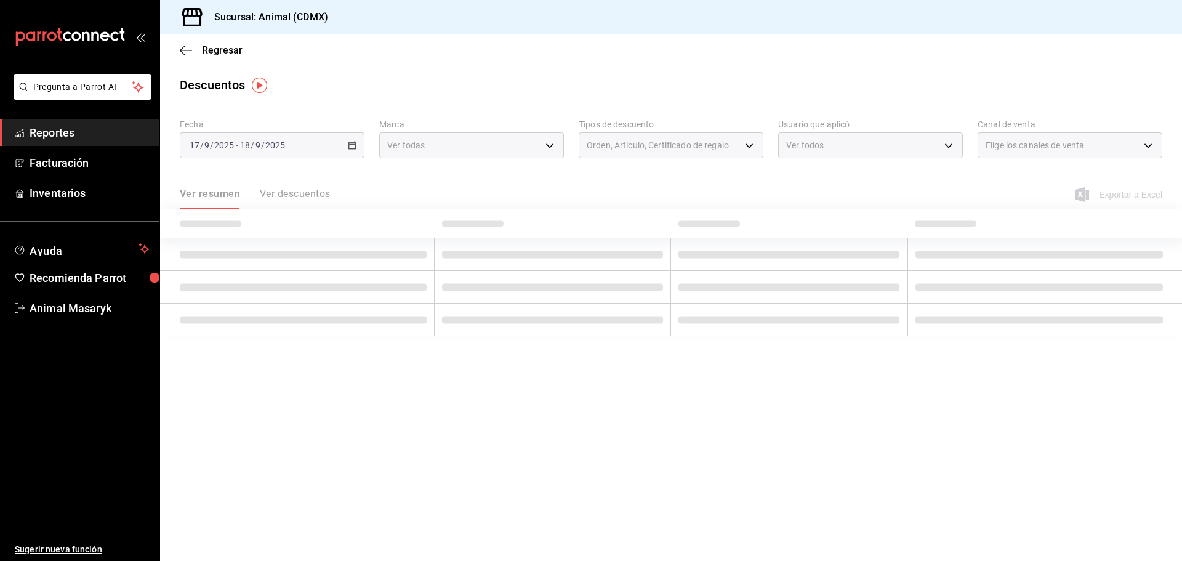
checkbox input "true"
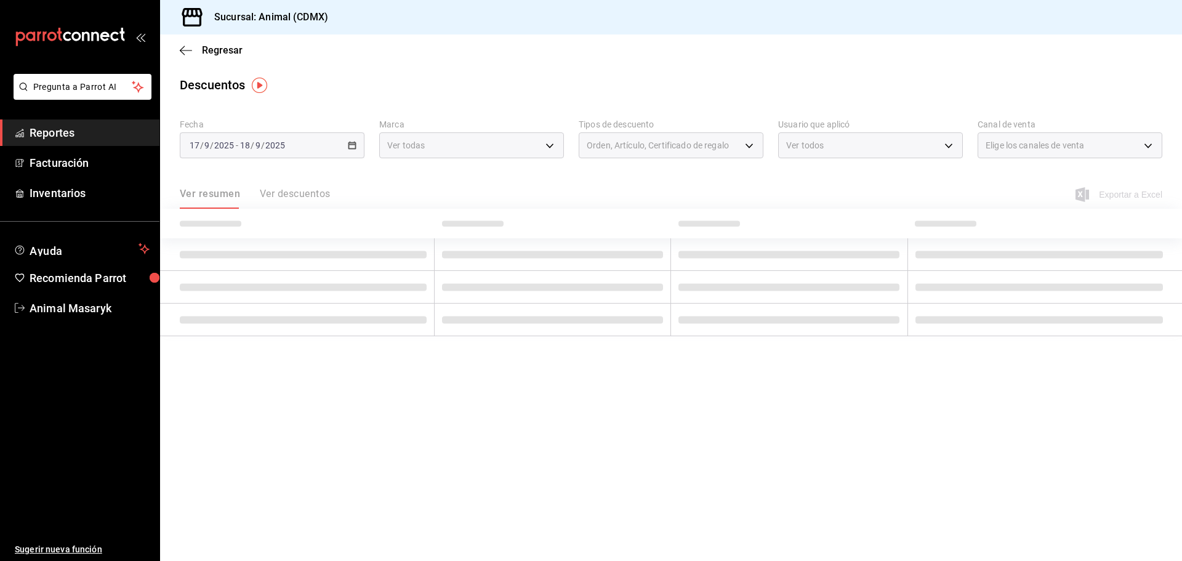
checkbox input "true"
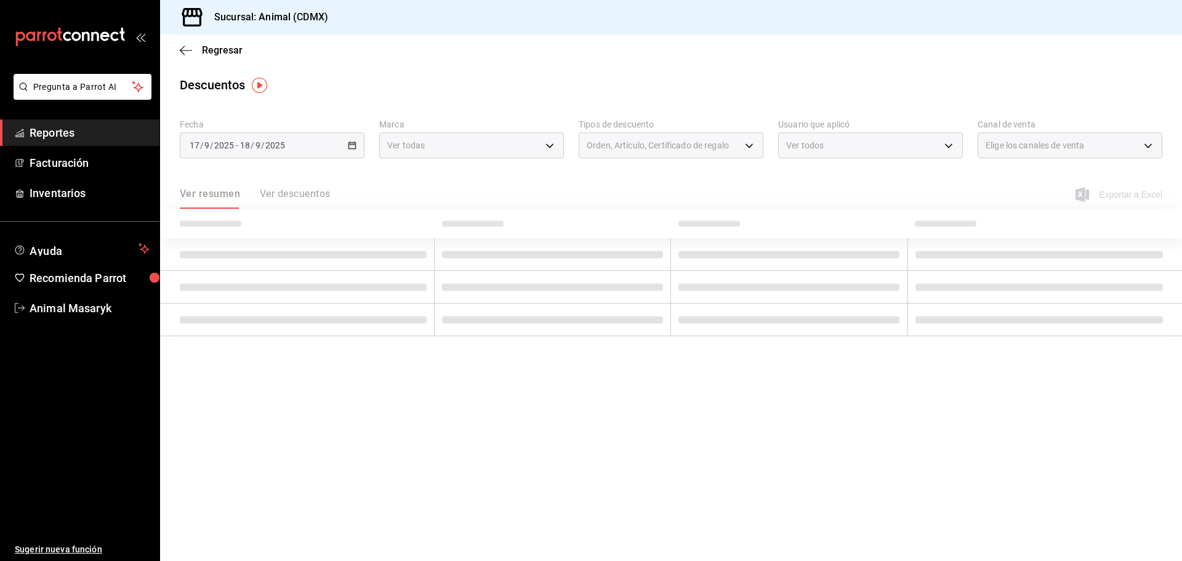
checkbox input "true"
click at [1109, 147] on div at bounding box center [591, 280] width 1182 height 561
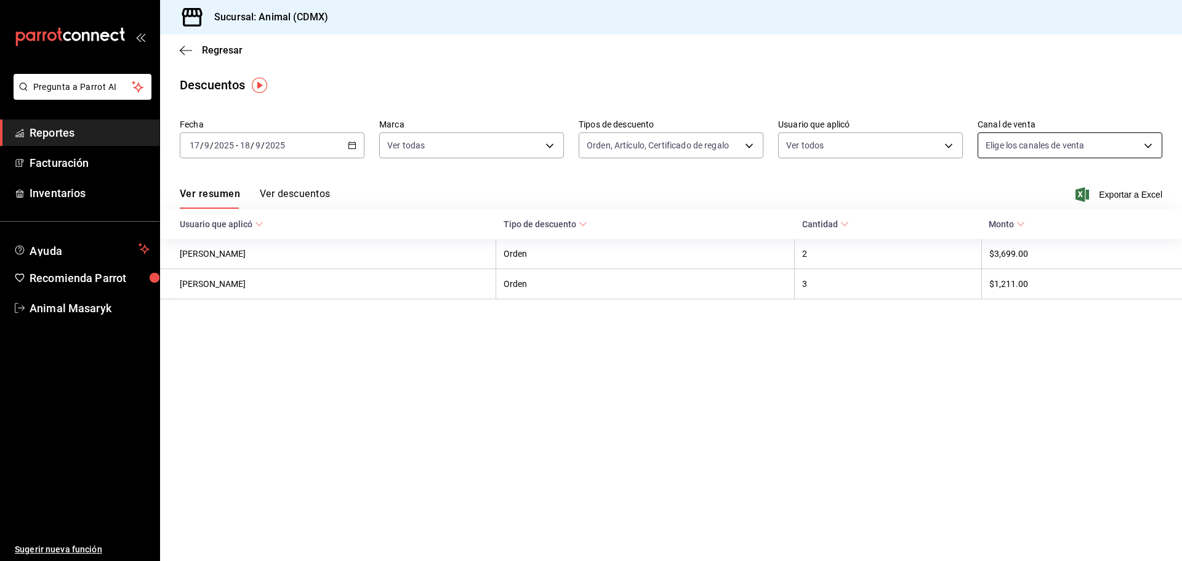
click at [1149, 146] on body "Pregunta a Parrot AI Reportes Facturación Inventarios Ayuda Recomienda Parrot A…" at bounding box center [591, 280] width 1182 height 561
click at [1012, 188] on span "Ver todos" at bounding box center [1030, 192] width 38 height 13
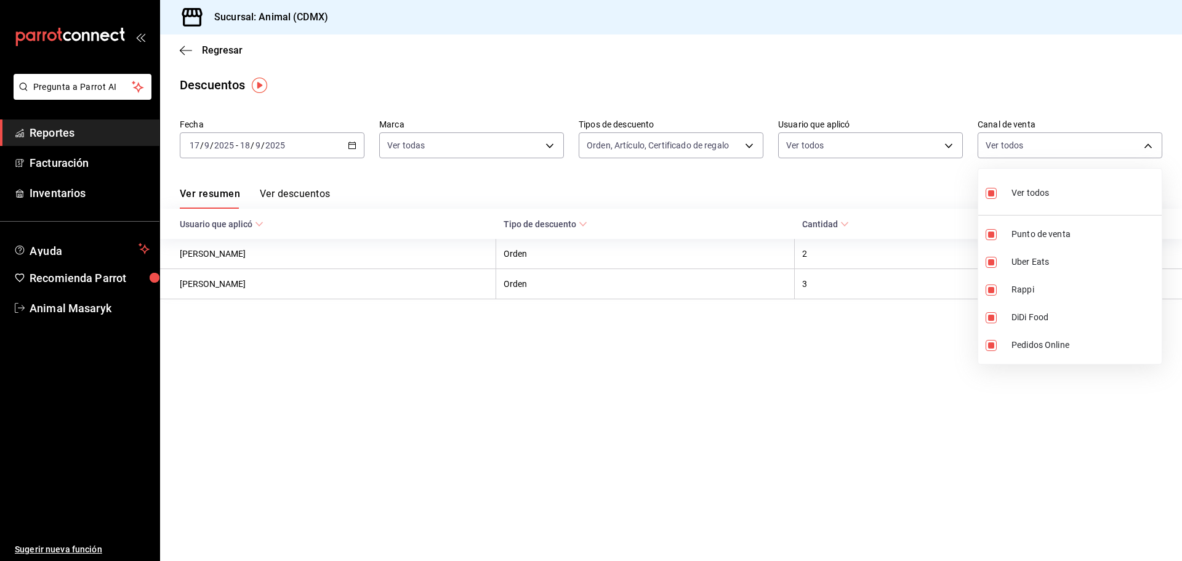
click at [856, 190] on div at bounding box center [591, 280] width 1182 height 561
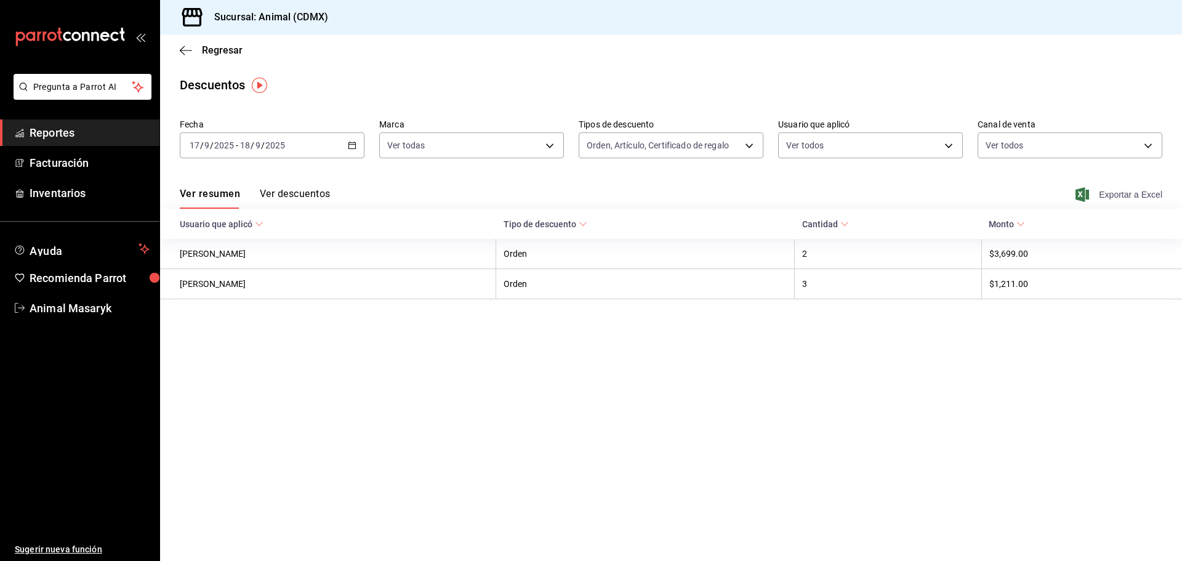
click at [1129, 191] on span "Exportar a Excel" at bounding box center [1120, 194] width 84 height 15
click at [52, 135] on span "Reportes" at bounding box center [90, 132] width 120 height 17
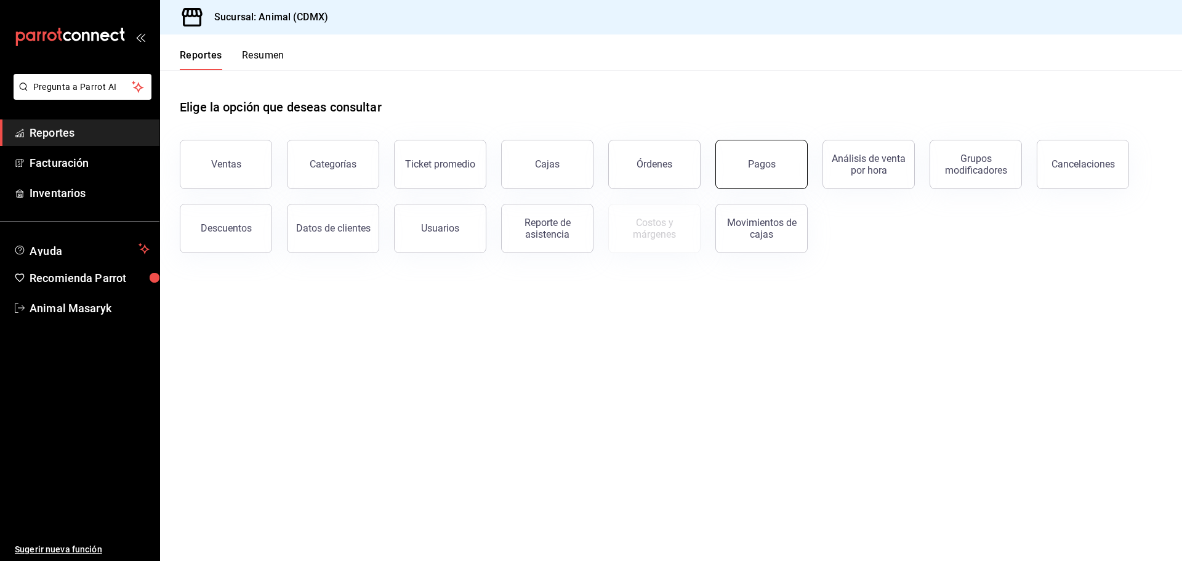
click at [779, 160] on button "Pagos" at bounding box center [761, 164] width 92 height 49
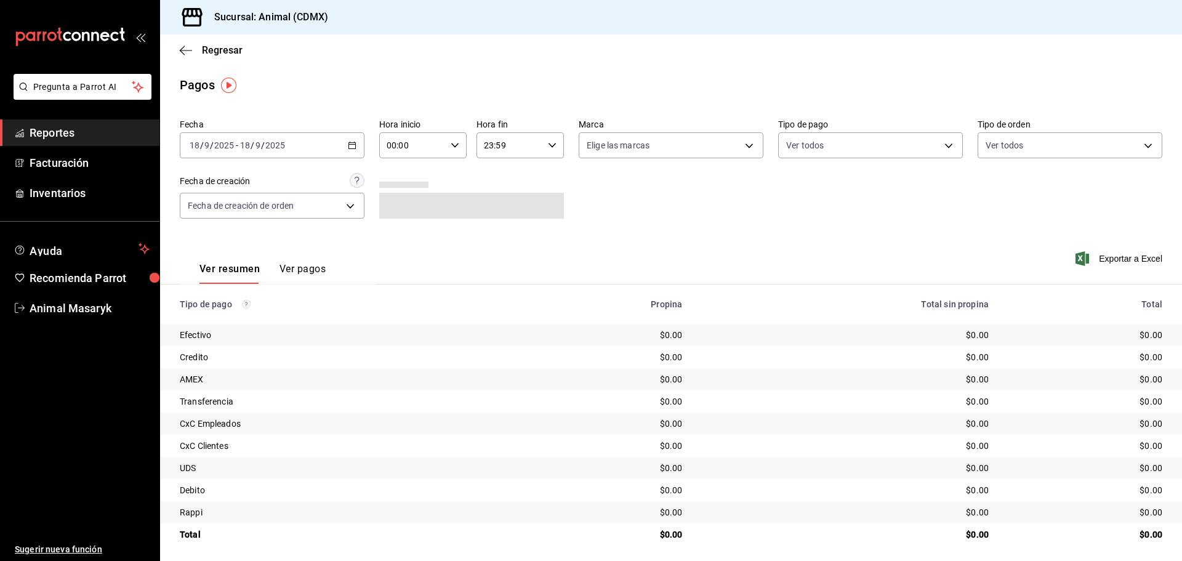
click at [343, 145] on div "[DATE] [DATE] - [DATE] [DATE]" at bounding box center [272, 145] width 185 height 26
click at [244, 315] on span "Rango de fechas" at bounding box center [237, 320] width 95 height 13
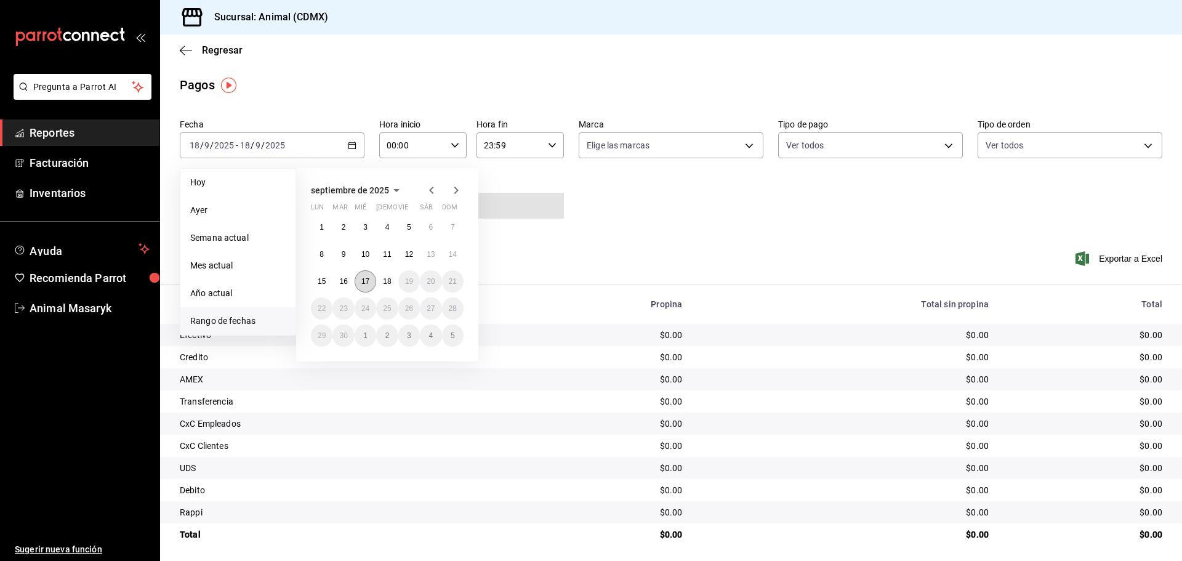
click at [363, 284] on abbr "17" at bounding box center [365, 281] width 8 height 9
click at [381, 286] on button "18" at bounding box center [387, 281] width 22 height 22
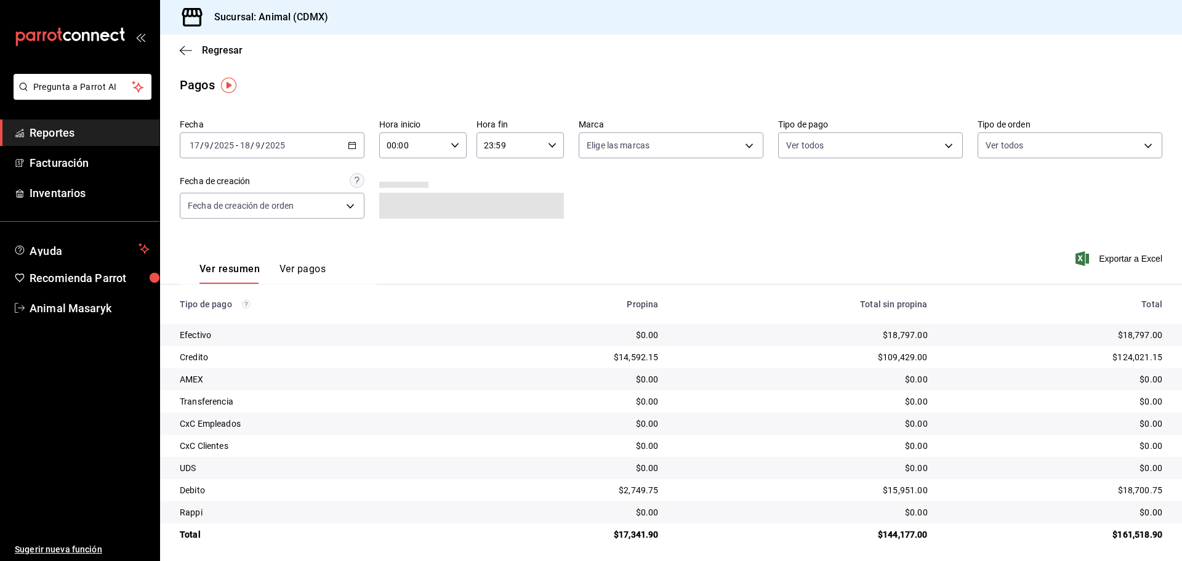
click at [426, 155] on input "00:00" at bounding box center [412, 145] width 66 height 25
click at [397, 198] on span "05" at bounding box center [399, 201] width 24 height 10
click at [670, 220] on div at bounding box center [591, 280] width 1182 height 561
click at [743, 145] on body "Pregunta a Parrot AI Reportes Facturación Inventarios Ayuda Recomienda Parrot A…" at bounding box center [591, 280] width 1182 height 561
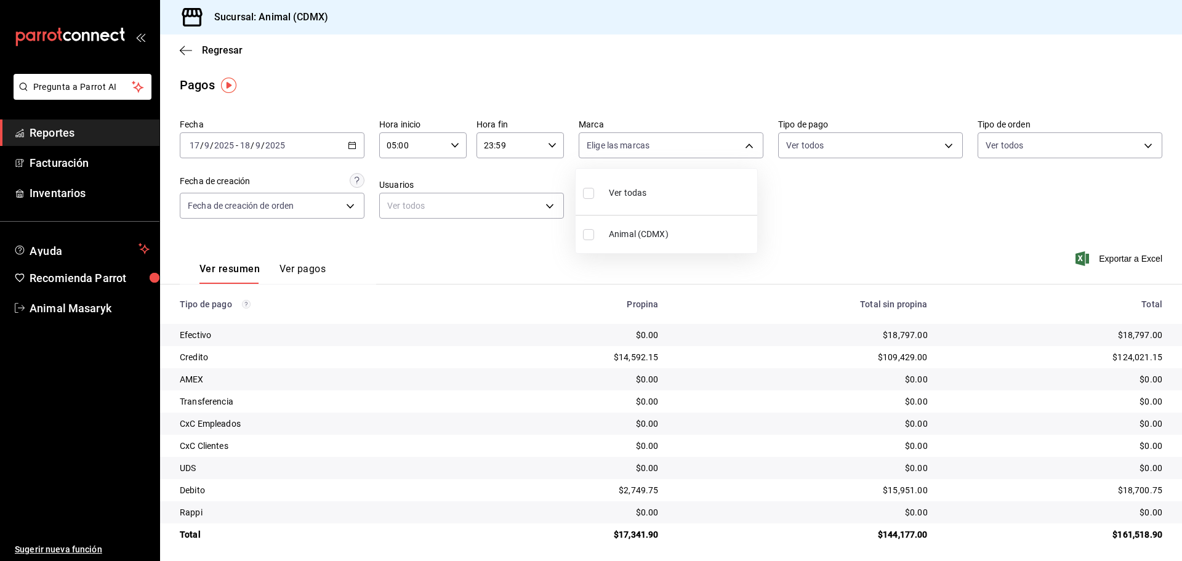
click at [676, 186] on li "Ver todas" at bounding box center [666, 192] width 182 height 36
click at [835, 199] on div at bounding box center [591, 280] width 1182 height 561
click at [885, 154] on body "Pregunta a Parrot AI Reportes Facturación Inventarios Ayuda Recomienda Parrot A…" at bounding box center [591, 280] width 1182 height 561
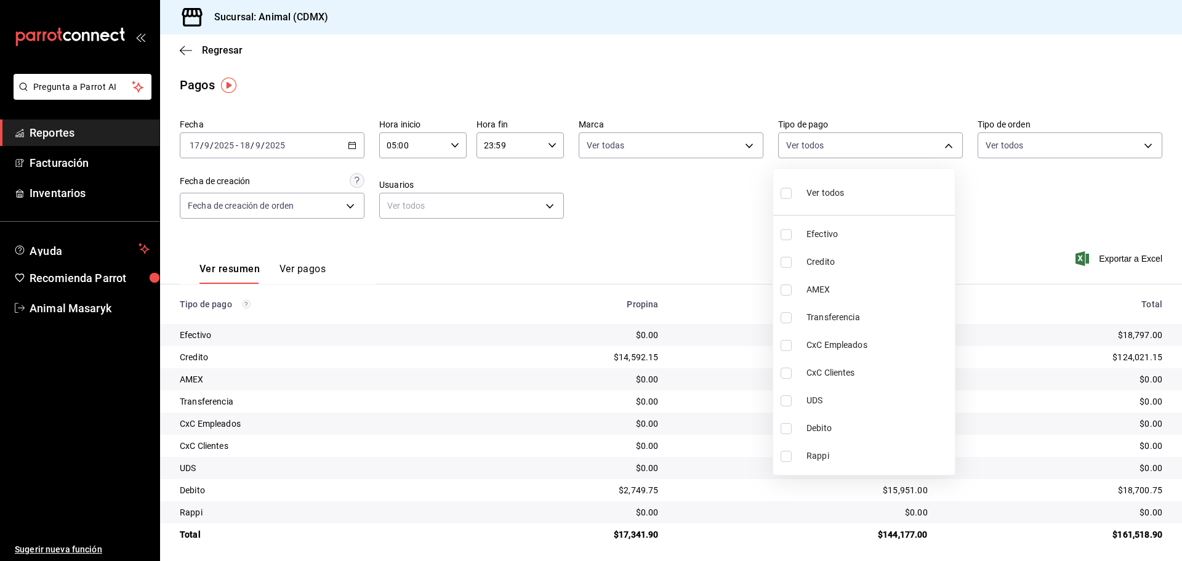
click at [844, 190] on li "Ver todos" at bounding box center [864, 192] width 182 height 36
drag, startPoint x: 1034, startPoint y: 208, endPoint x: 1098, endPoint y: 145, distance: 89.6
click at [1035, 208] on div at bounding box center [591, 280] width 1182 height 561
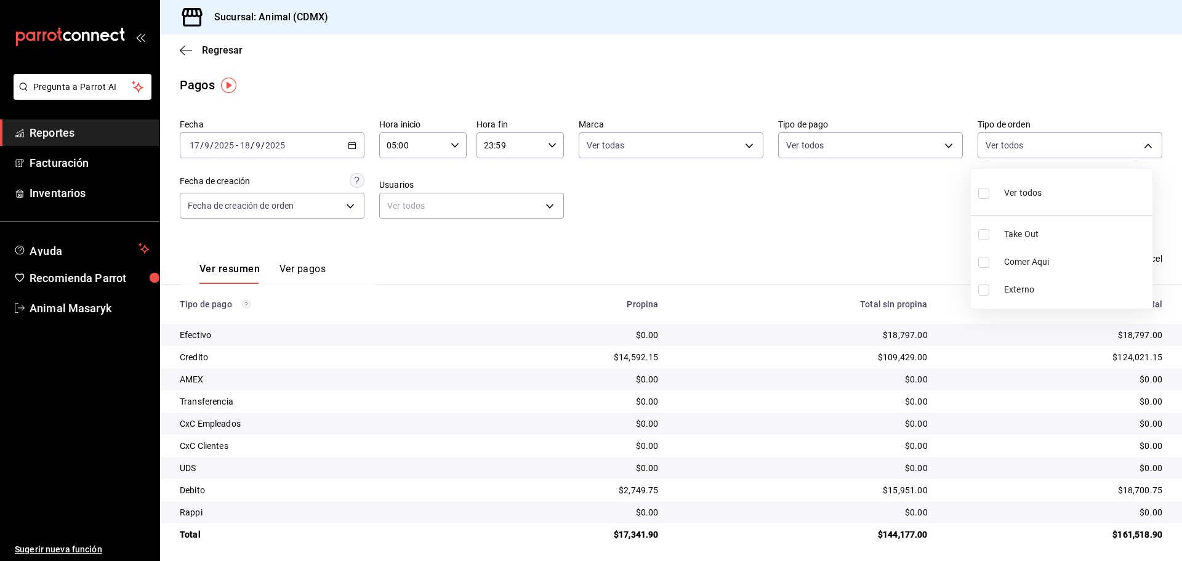
click at [1094, 145] on body "Pregunta a Parrot AI Reportes Facturación Inventarios Ayuda Recomienda Parrot A…" at bounding box center [591, 280] width 1182 height 561
click at [1054, 191] on li "Ver todos" at bounding box center [1062, 192] width 182 height 36
click at [870, 198] on div at bounding box center [591, 280] width 1182 height 561
